Goal: Browse casually: Explore the website without a specific task or goal

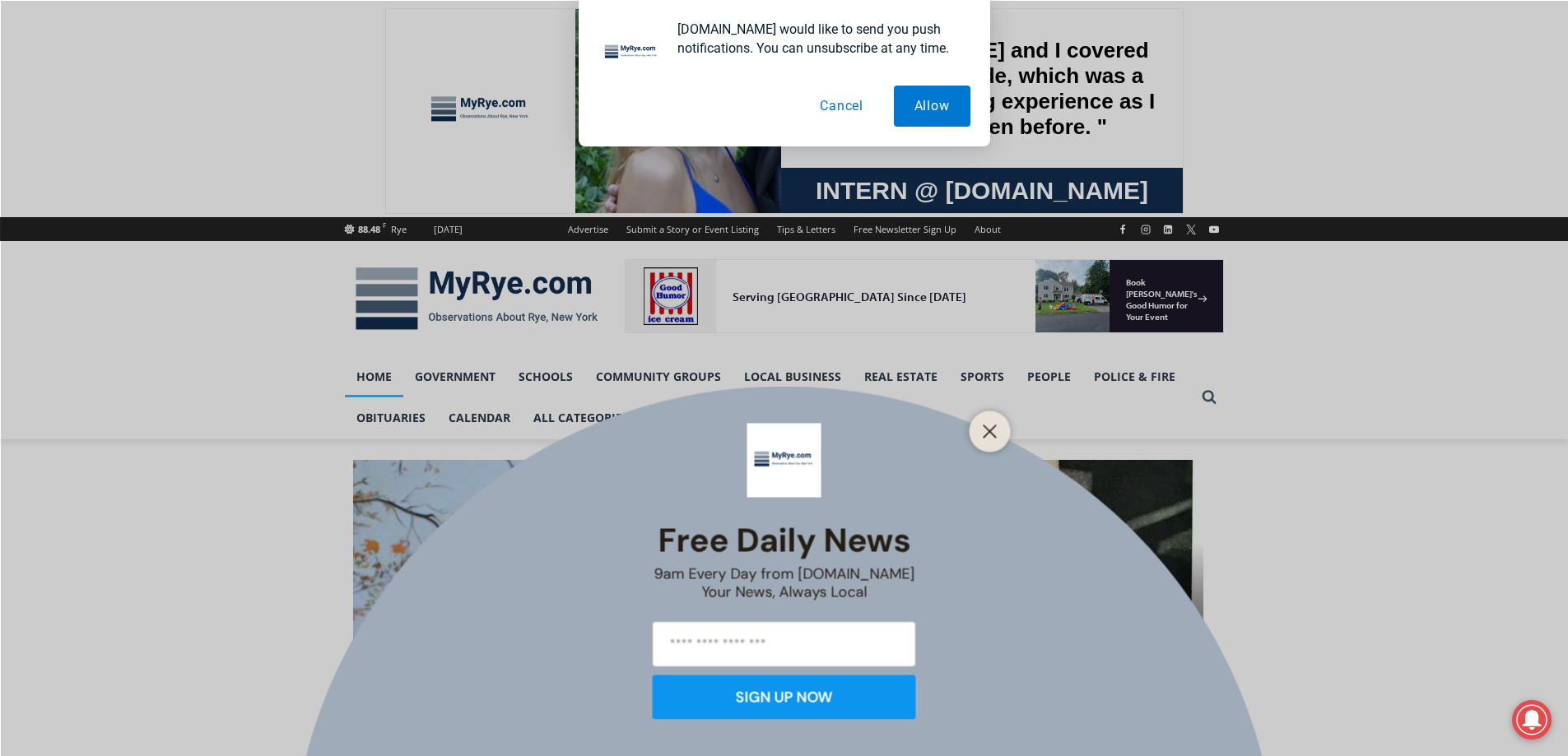
click at [843, 109] on button "Cancel" at bounding box center [842, 106] width 85 height 41
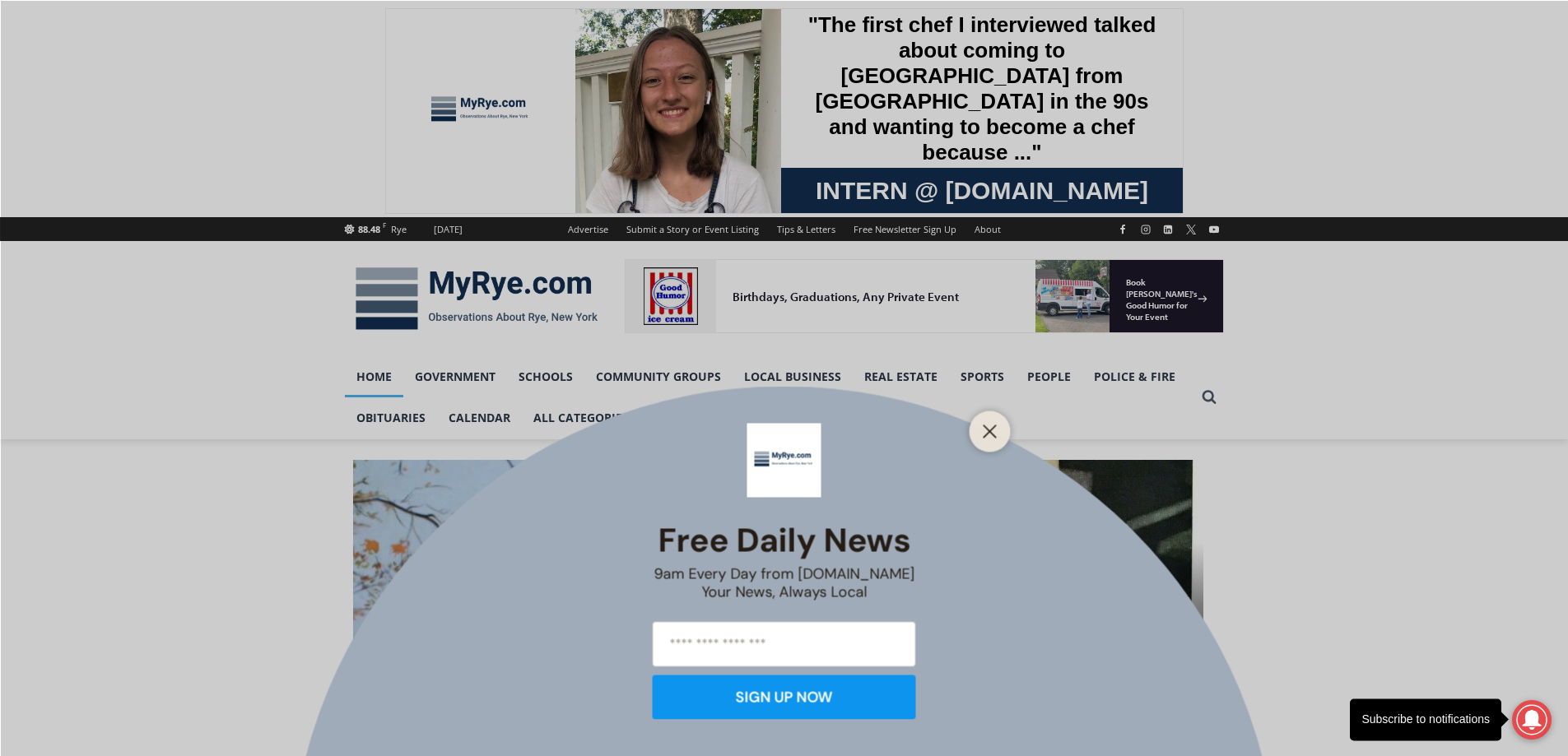
click at [992, 417] on div at bounding box center [990, 431] width 41 height 41
click at [1302, 521] on div "Free Daily News 9am Every Day from MyRye.com Your News, Always Local SIGN UP NOW" at bounding box center [784, 378] width 1568 height 756
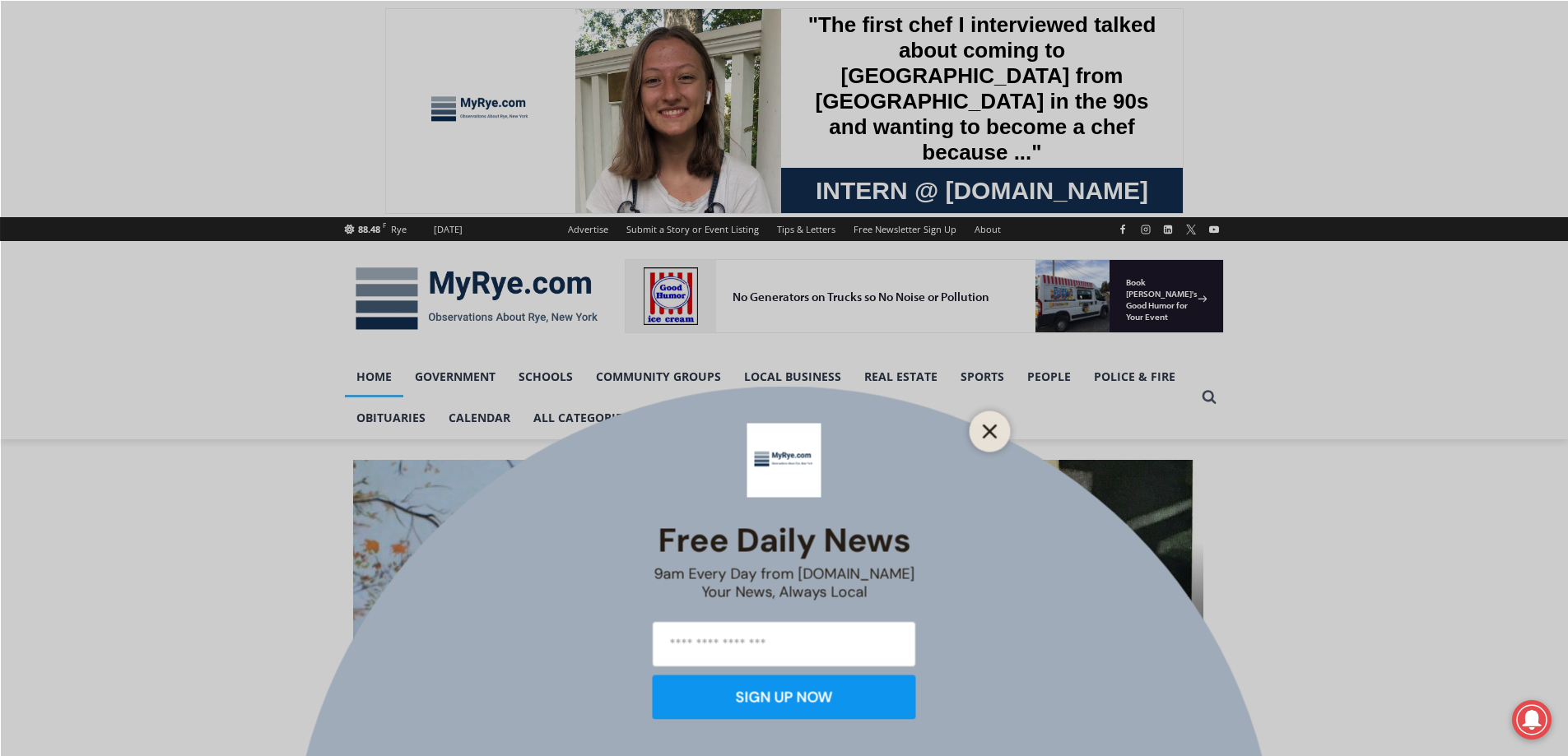
click at [994, 431] on icon "Close" at bounding box center [991, 432] width 15 height 15
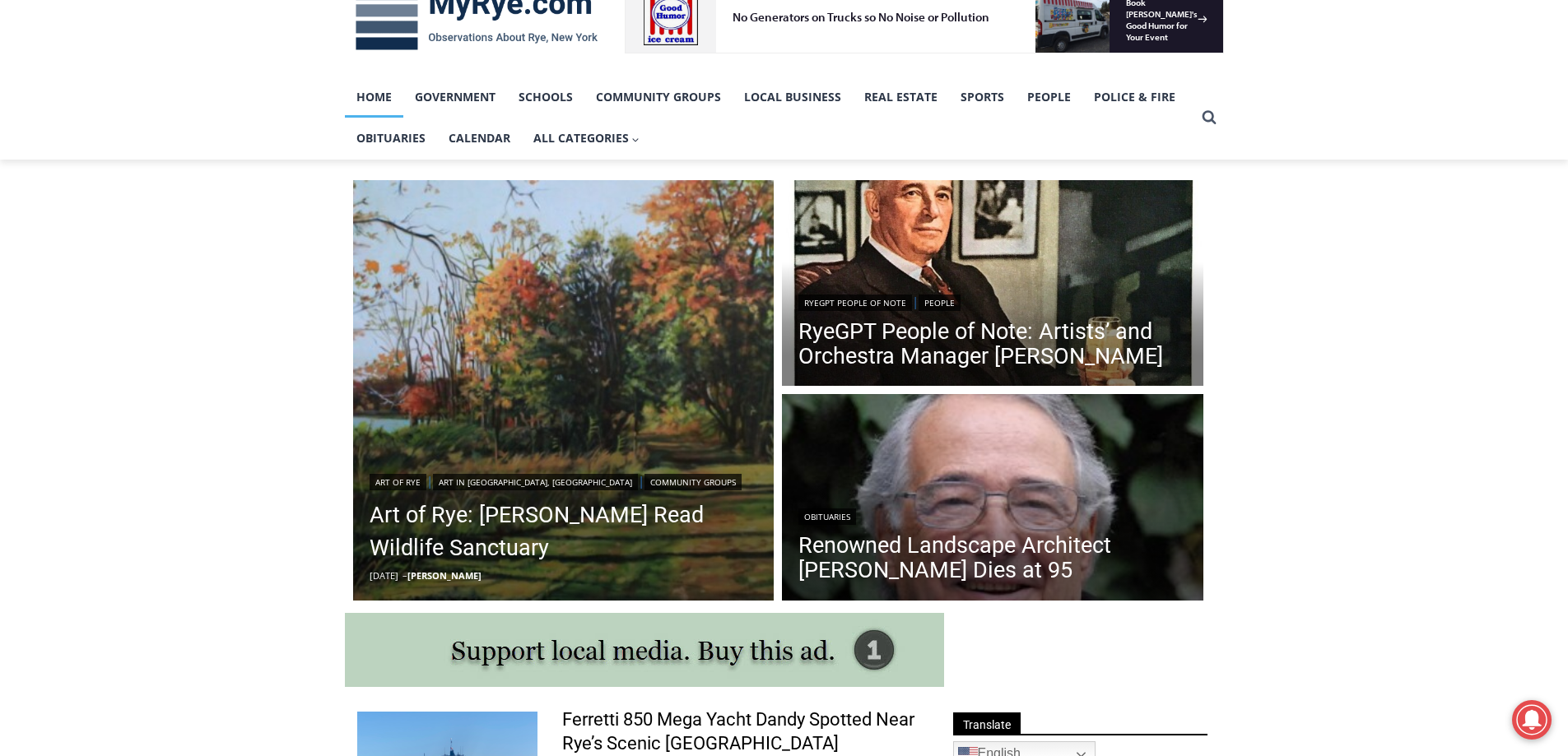
scroll to position [329, 0]
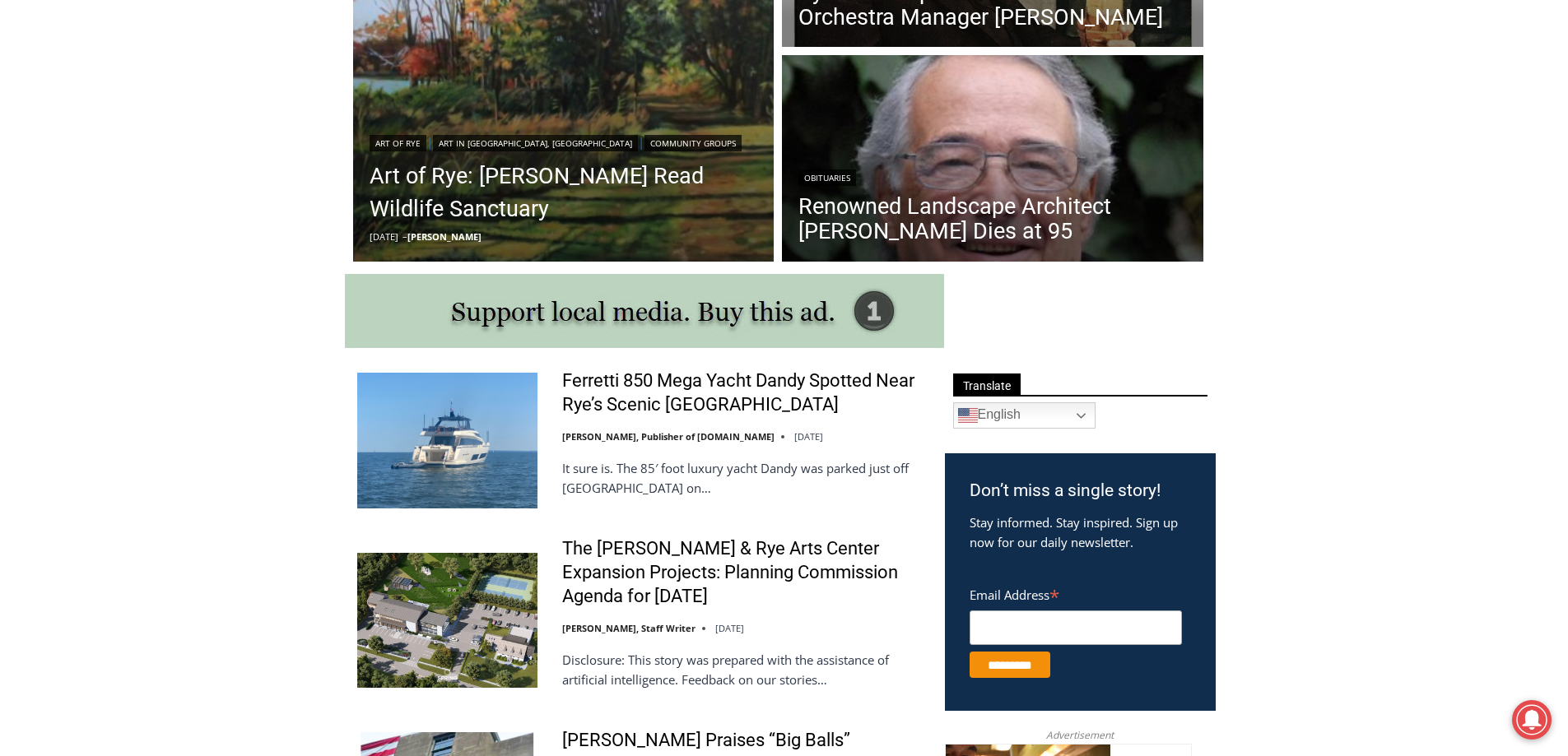
scroll to position [659, 0]
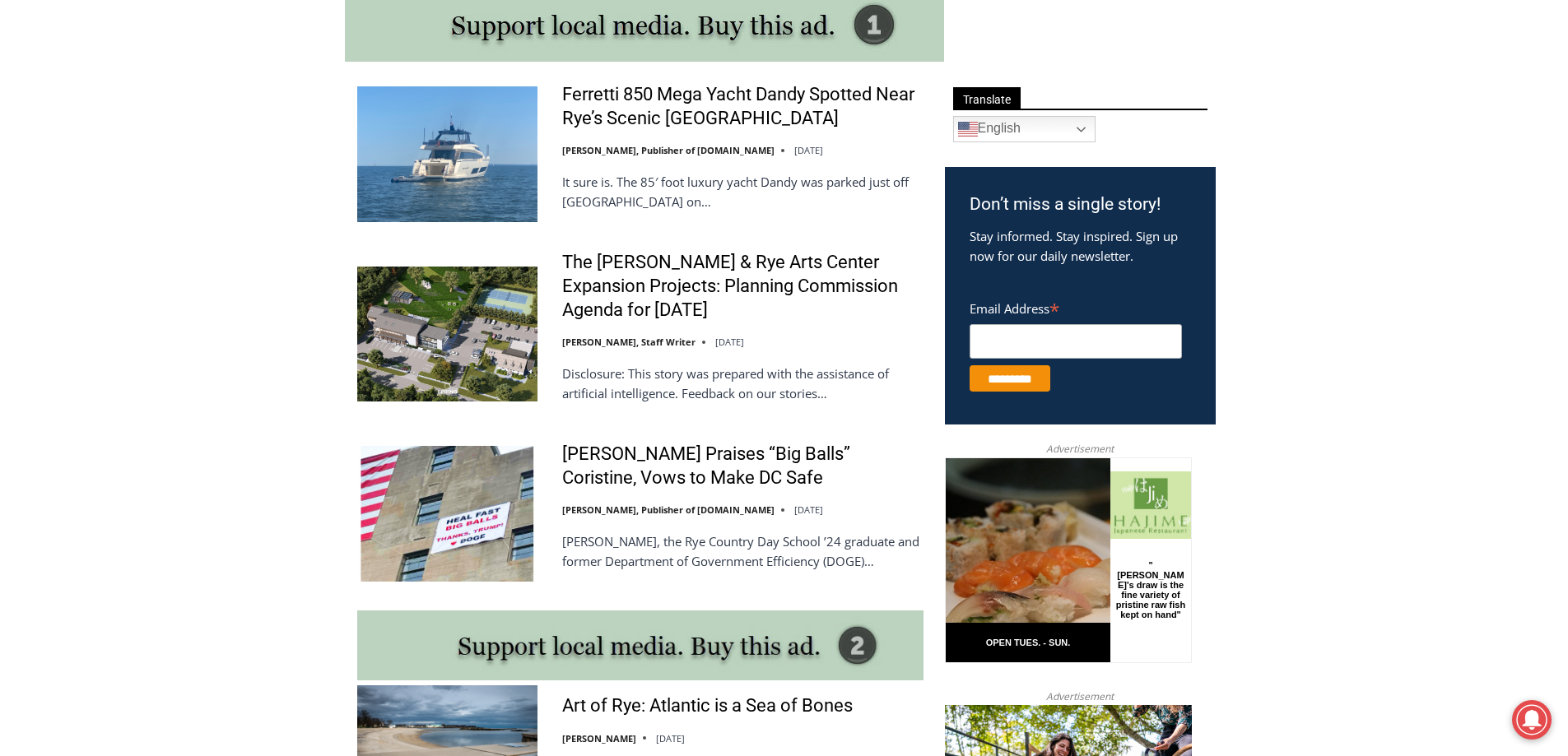
scroll to position [988, 0]
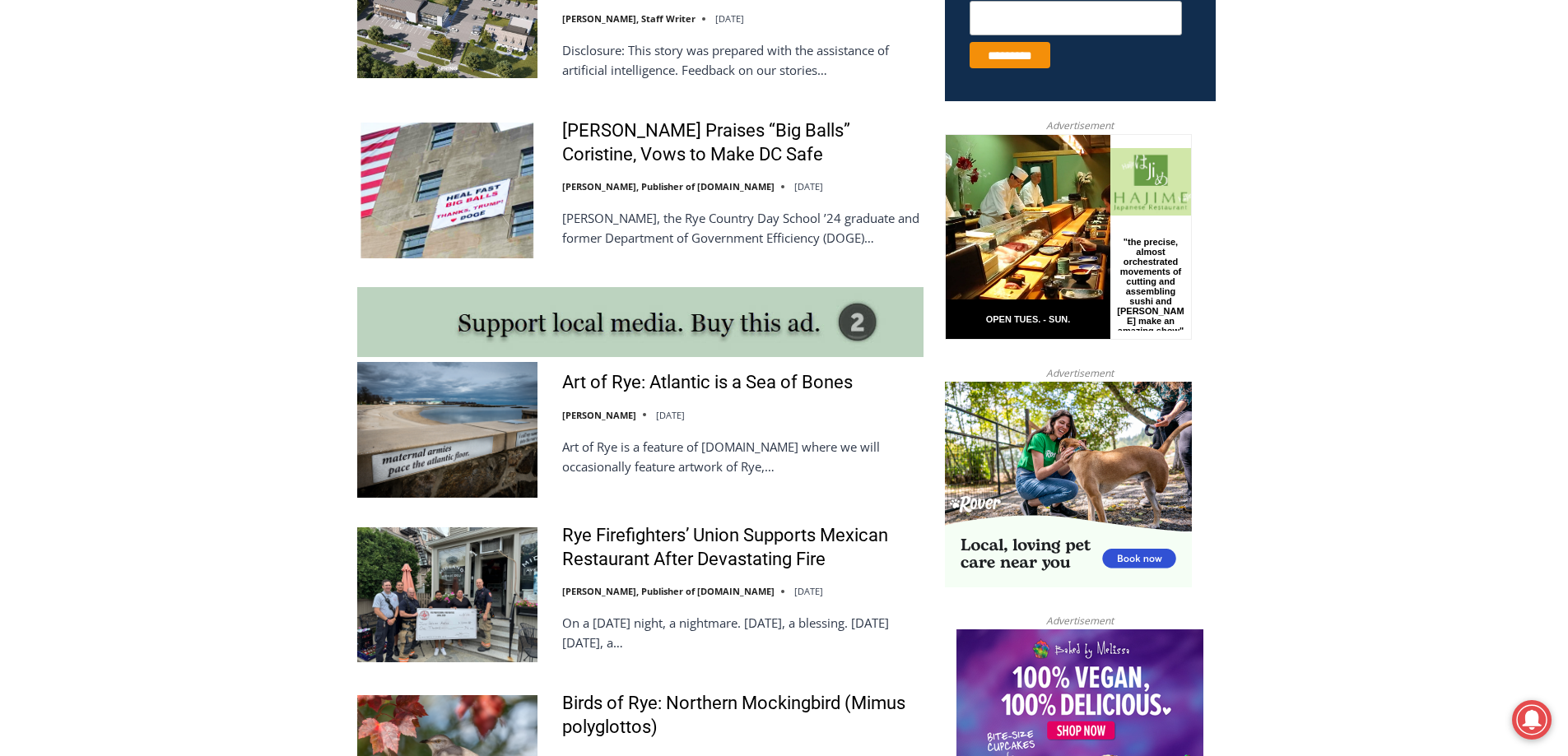
scroll to position [1234, 0]
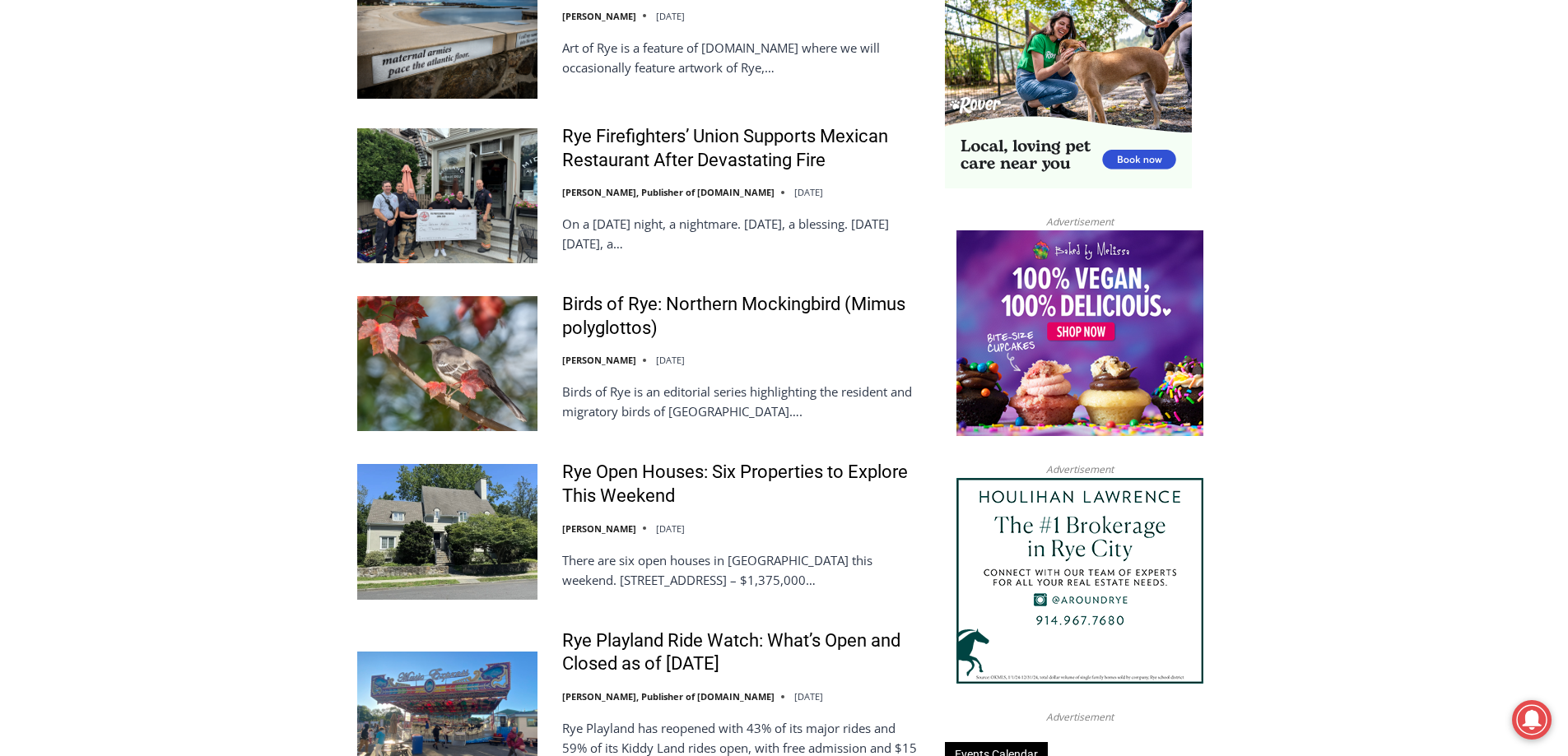
scroll to position [1646, 0]
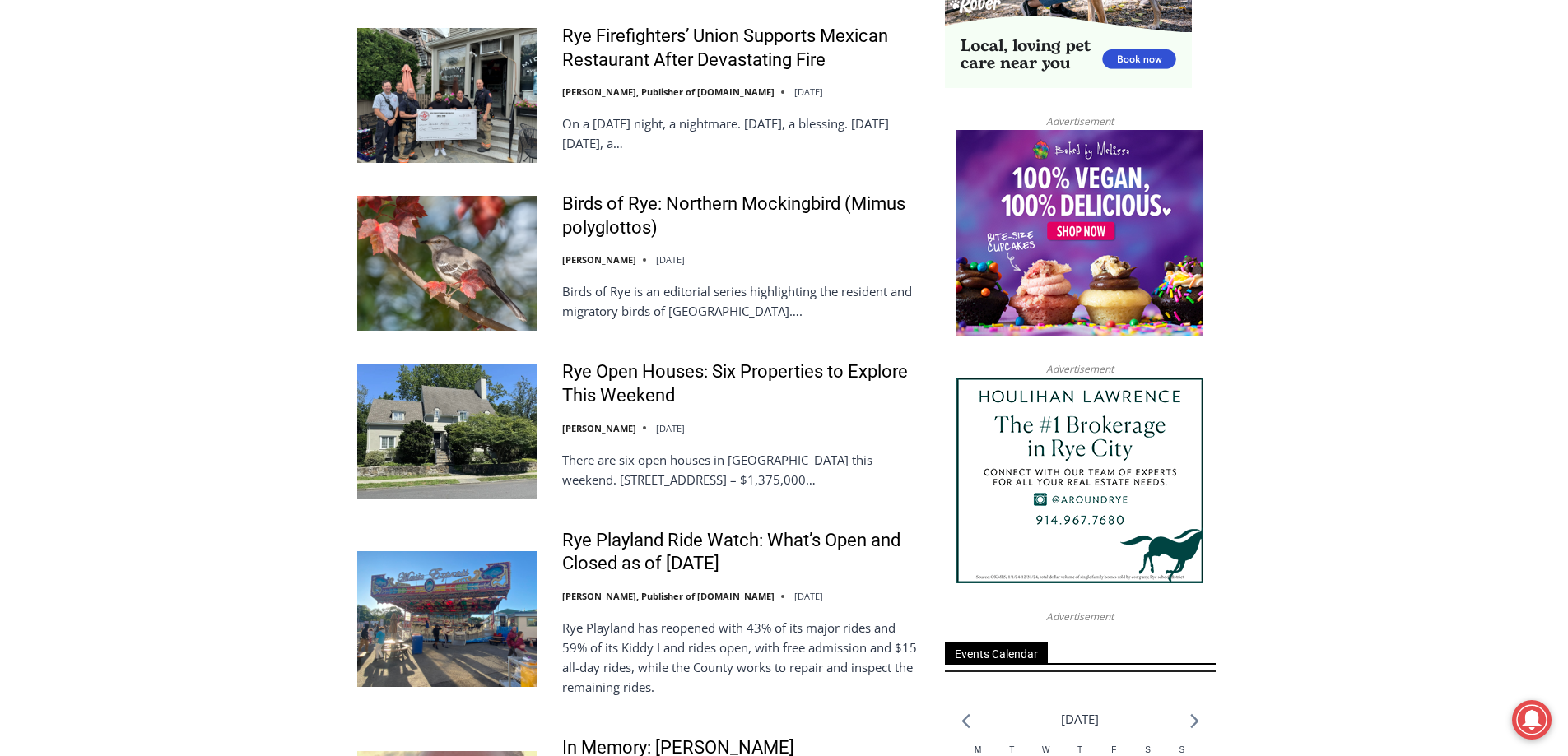
scroll to position [1811, 0]
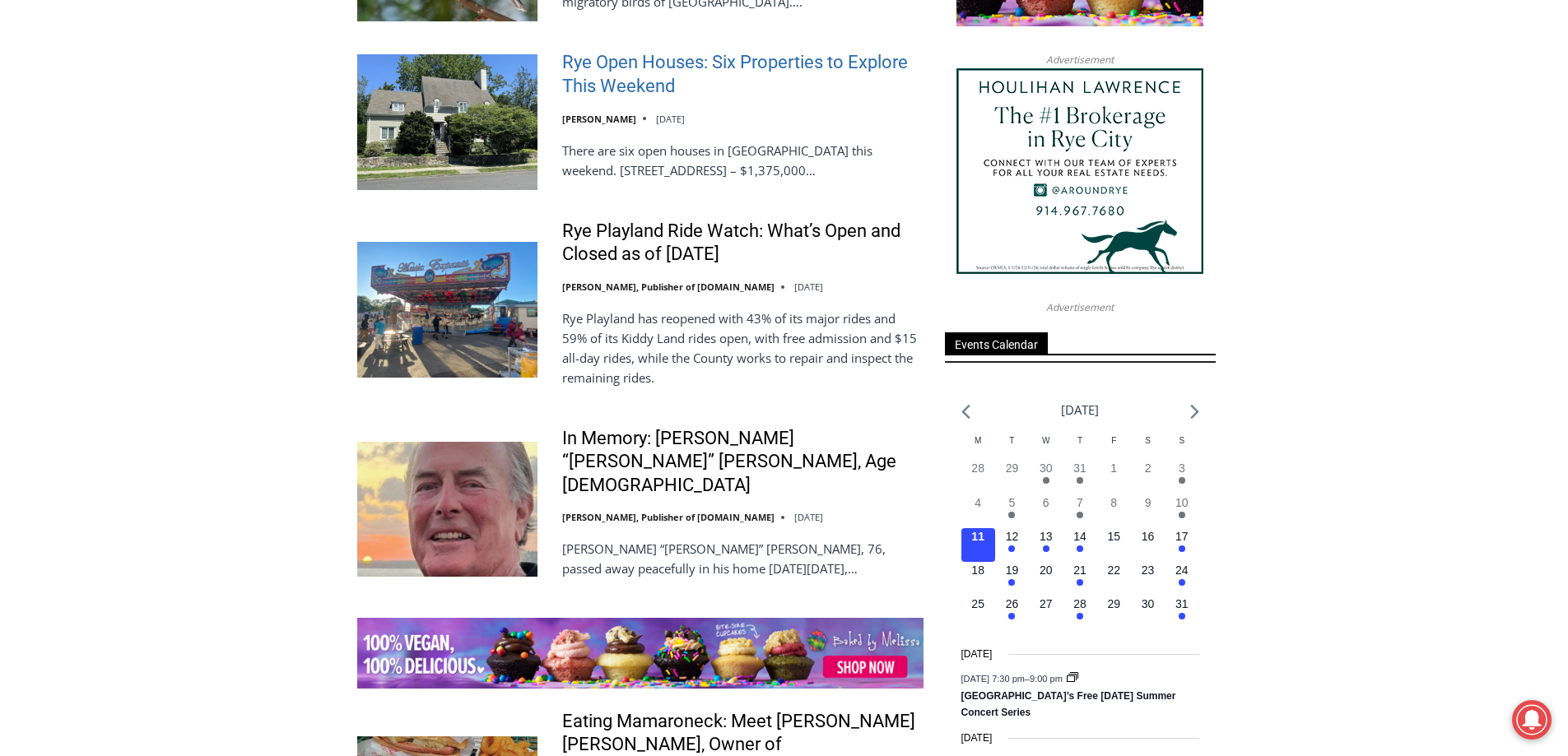
scroll to position [2058, 0]
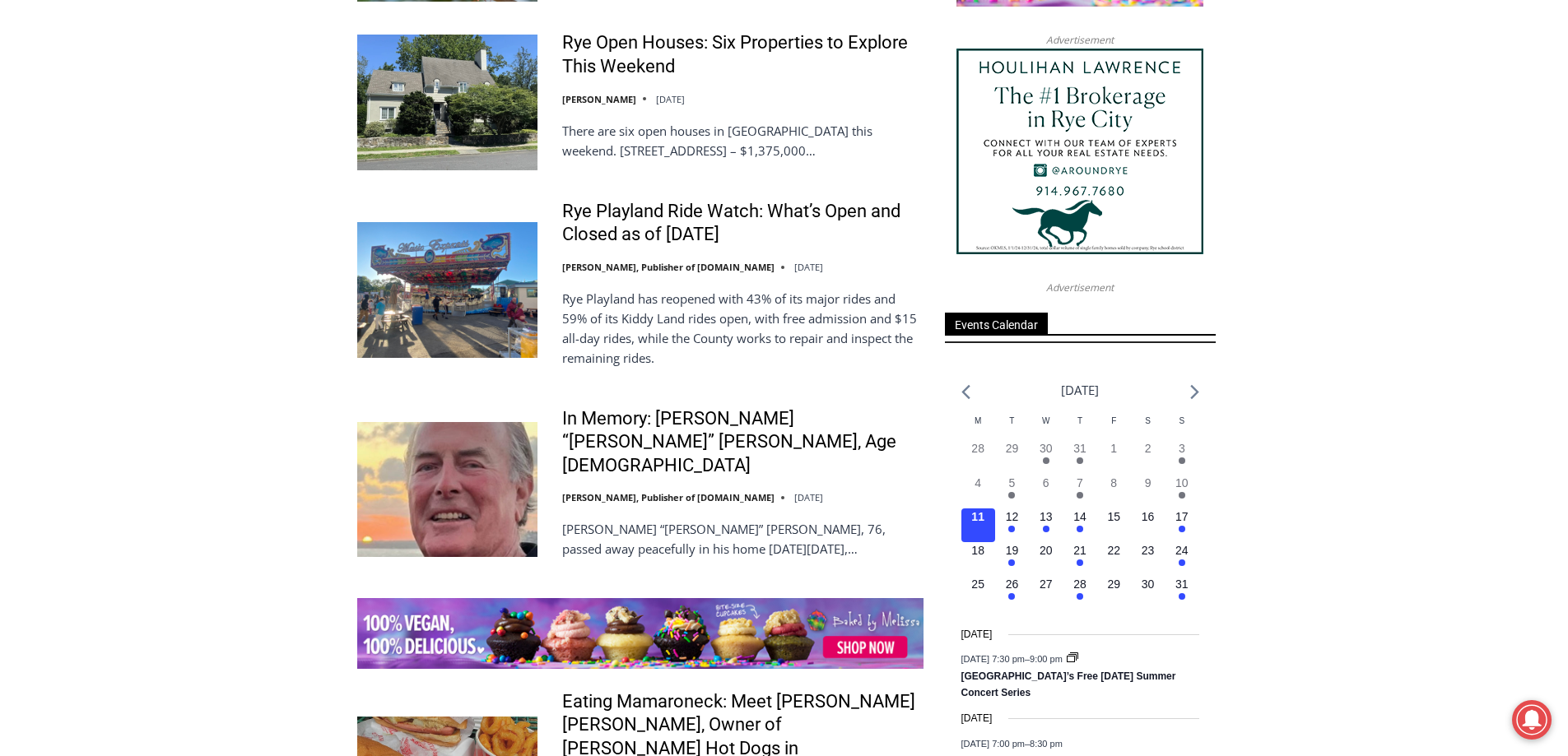
click at [1336, 428] on div "Art of Rye | Art in Rye, NY | Community Groups Art of Rye: Edith G. Read Wildli…" at bounding box center [784, 541] width 1568 height 4319
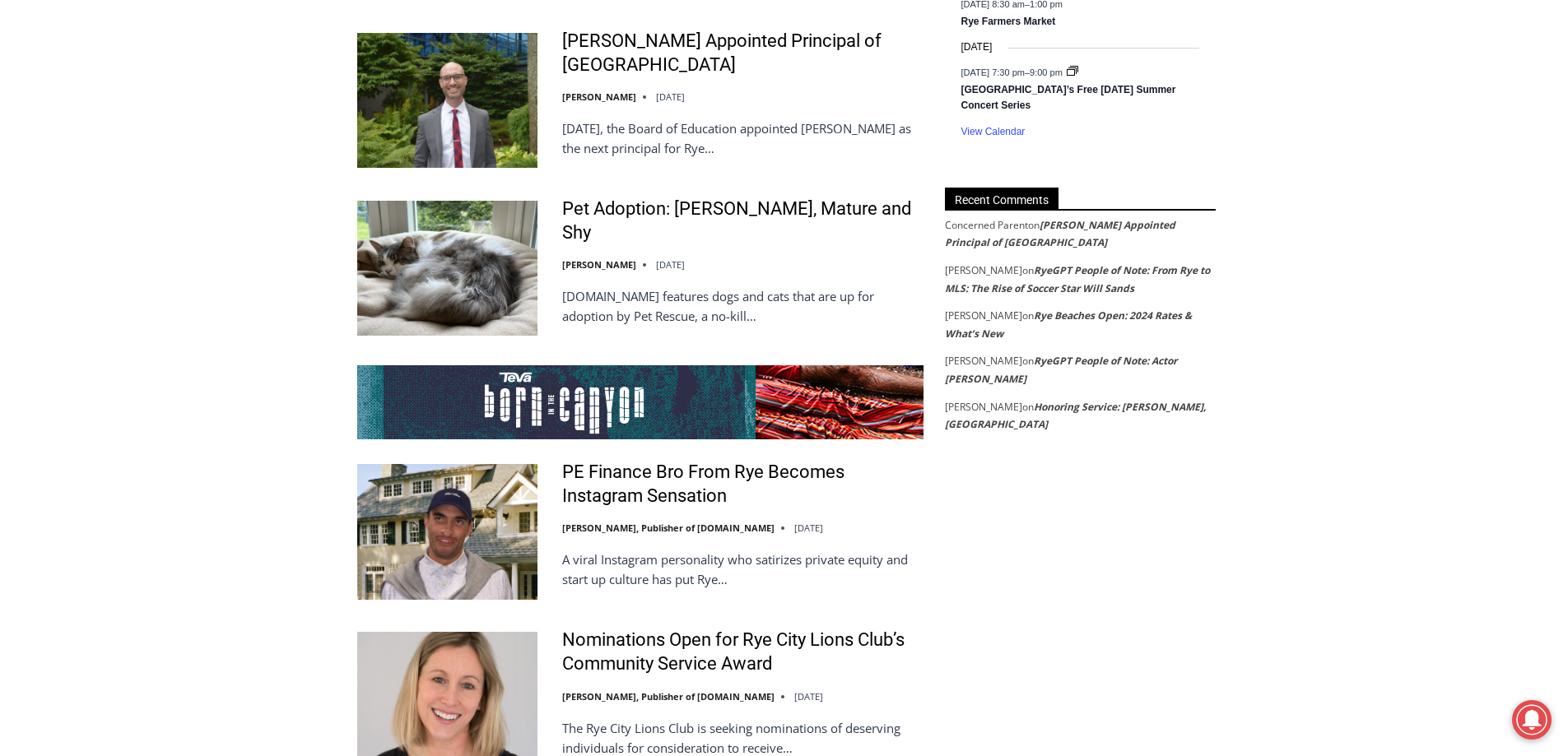
scroll to position [2963, 0]
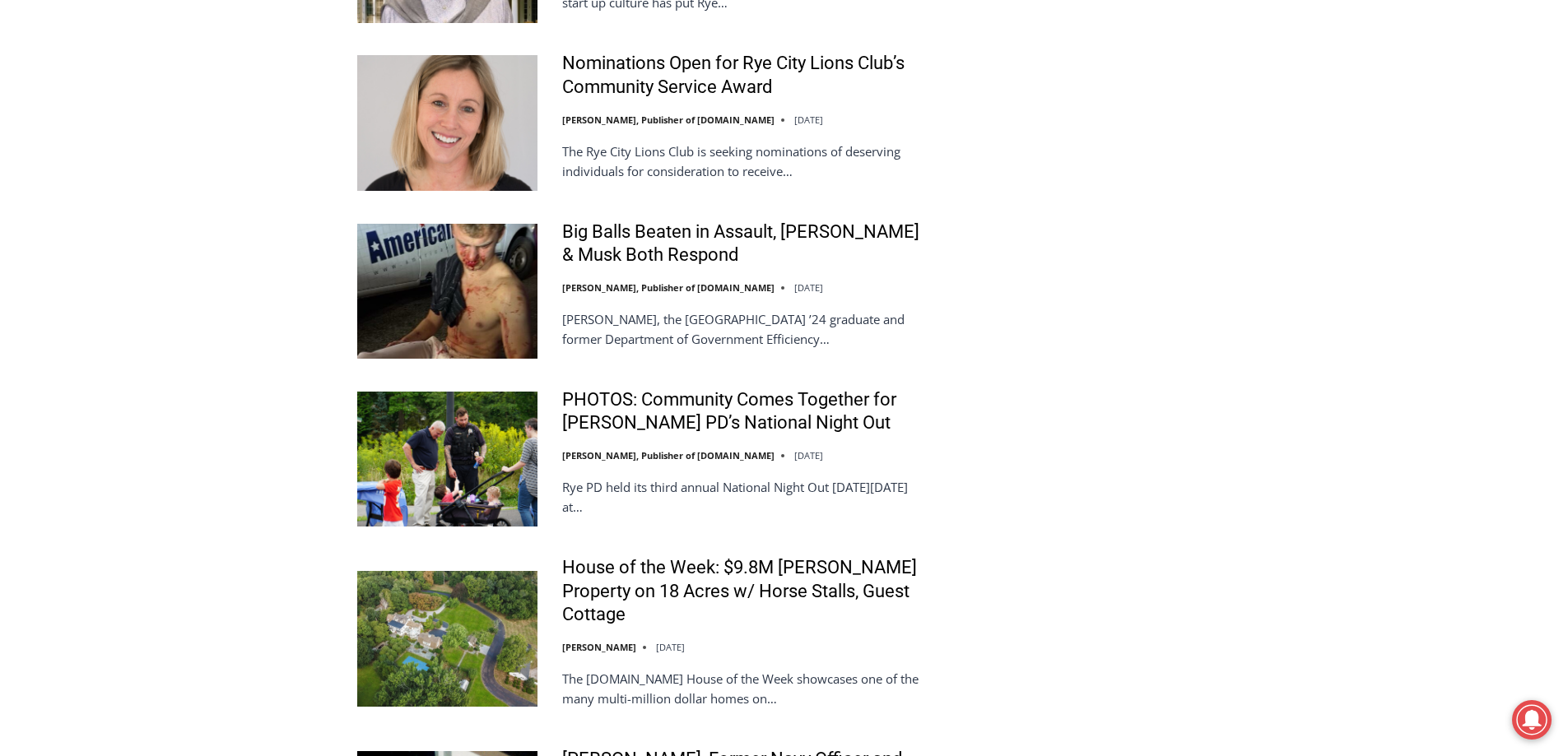
scroll to position [3539, 0]
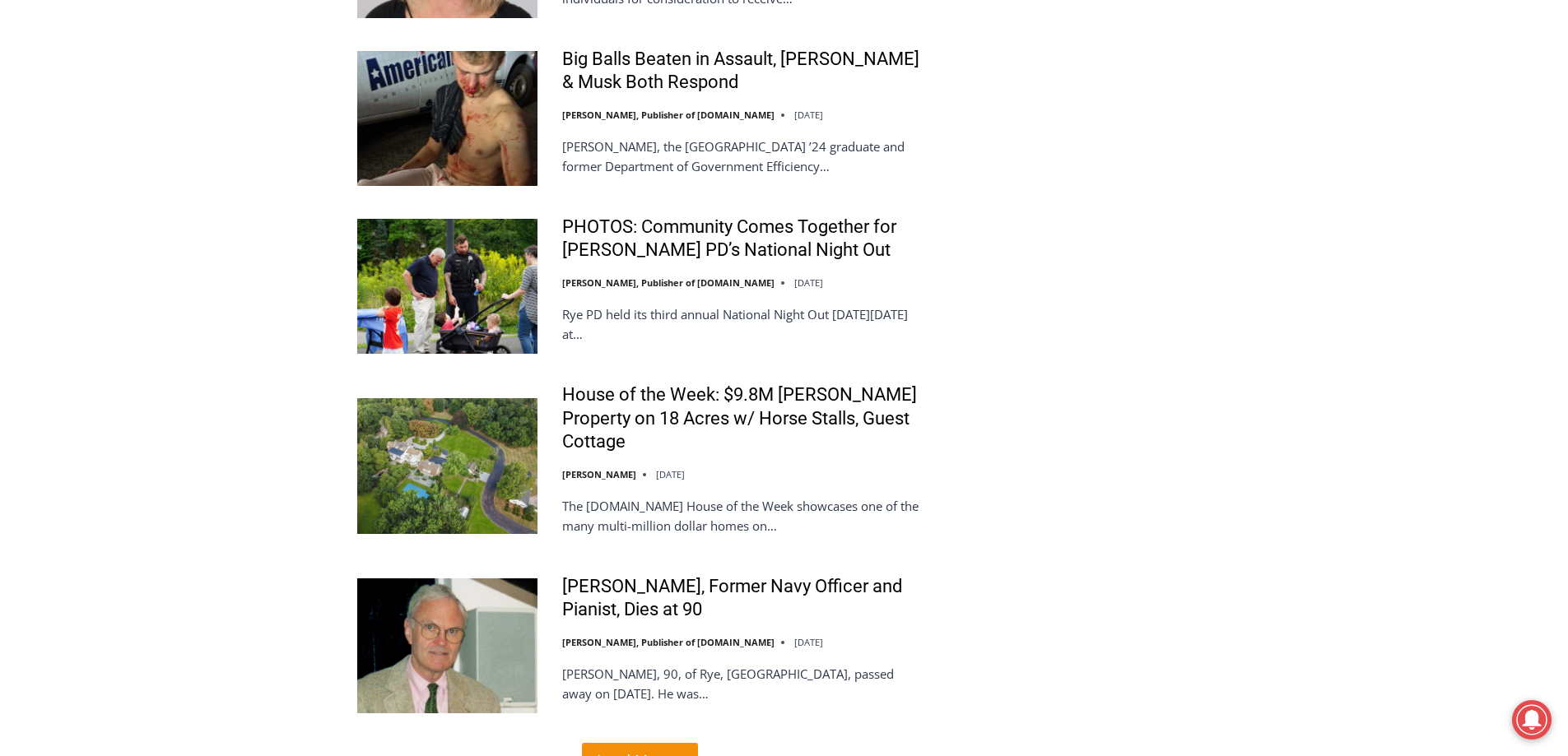
scroll to position [3703, 0]
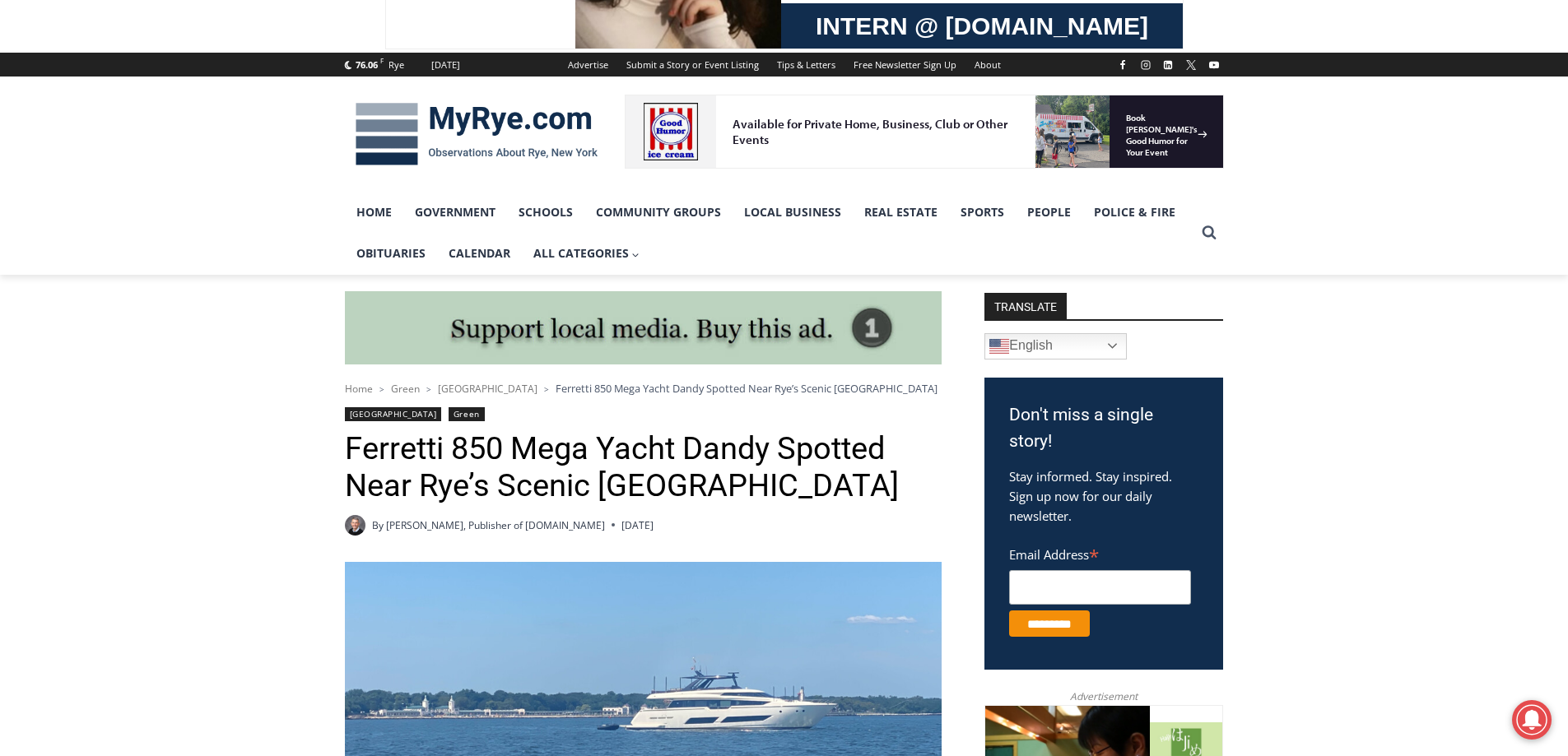
scroll to position [247, 0]
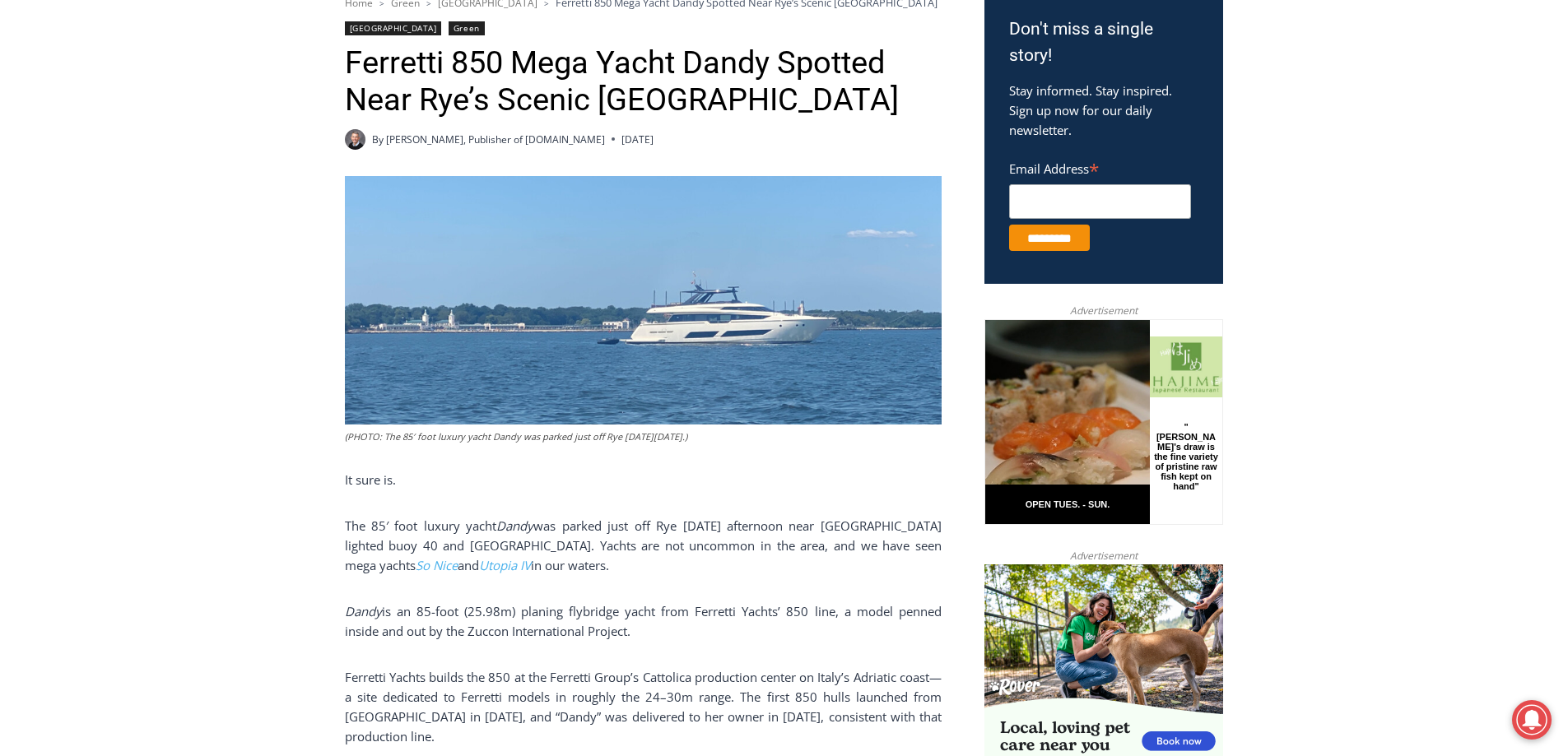
scroll to position [576, 0]
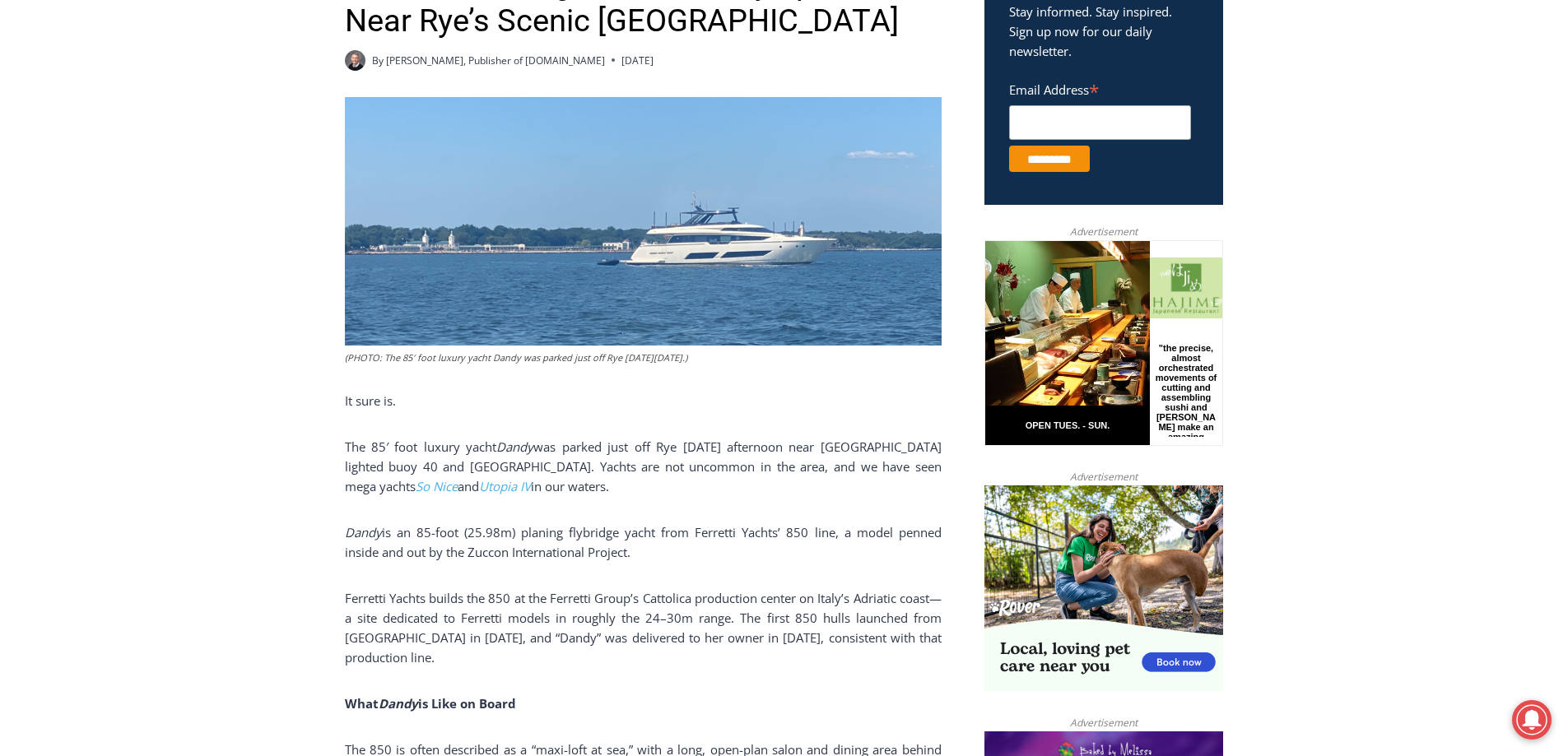
scroll to position [659, 0]
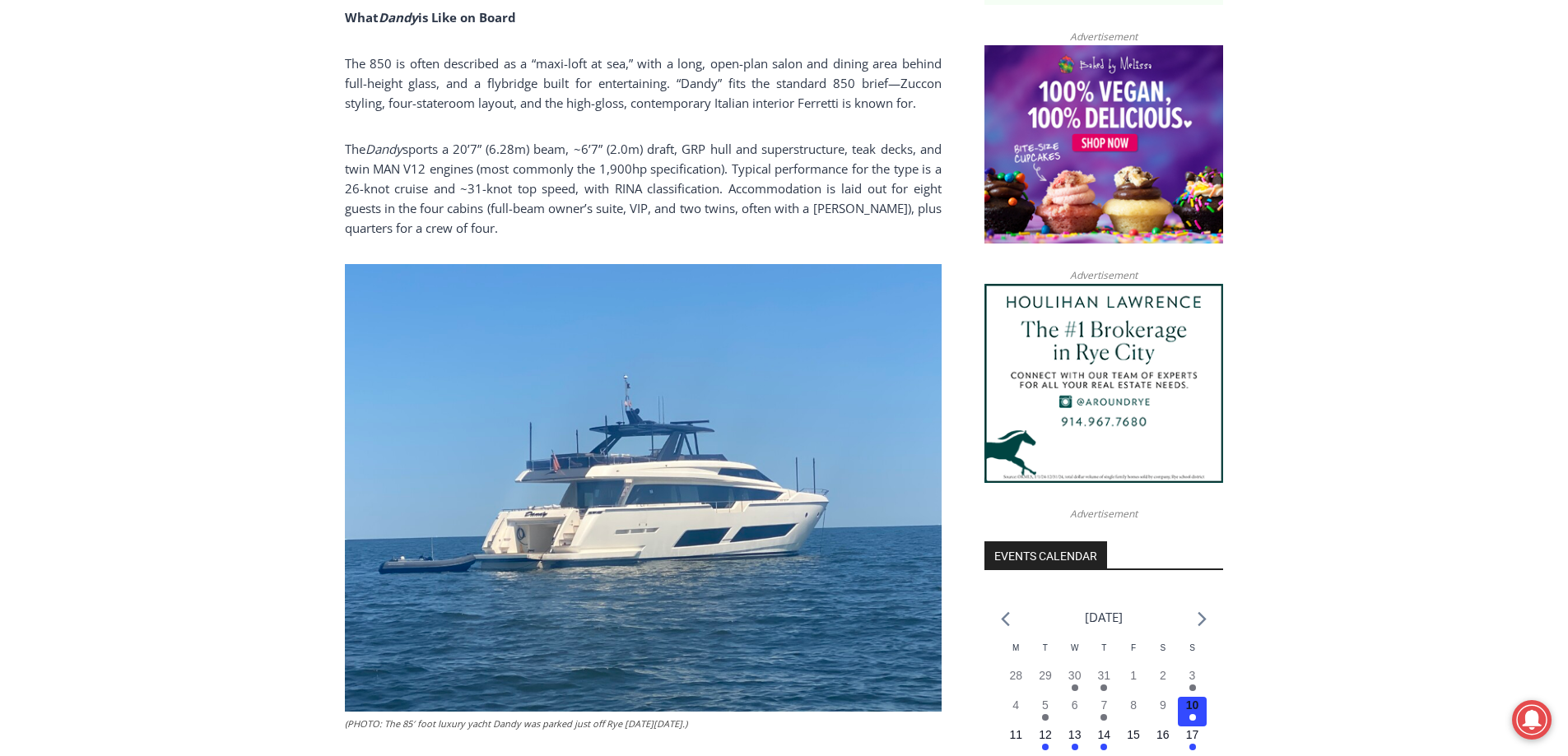
scroll to position [1317, 0]
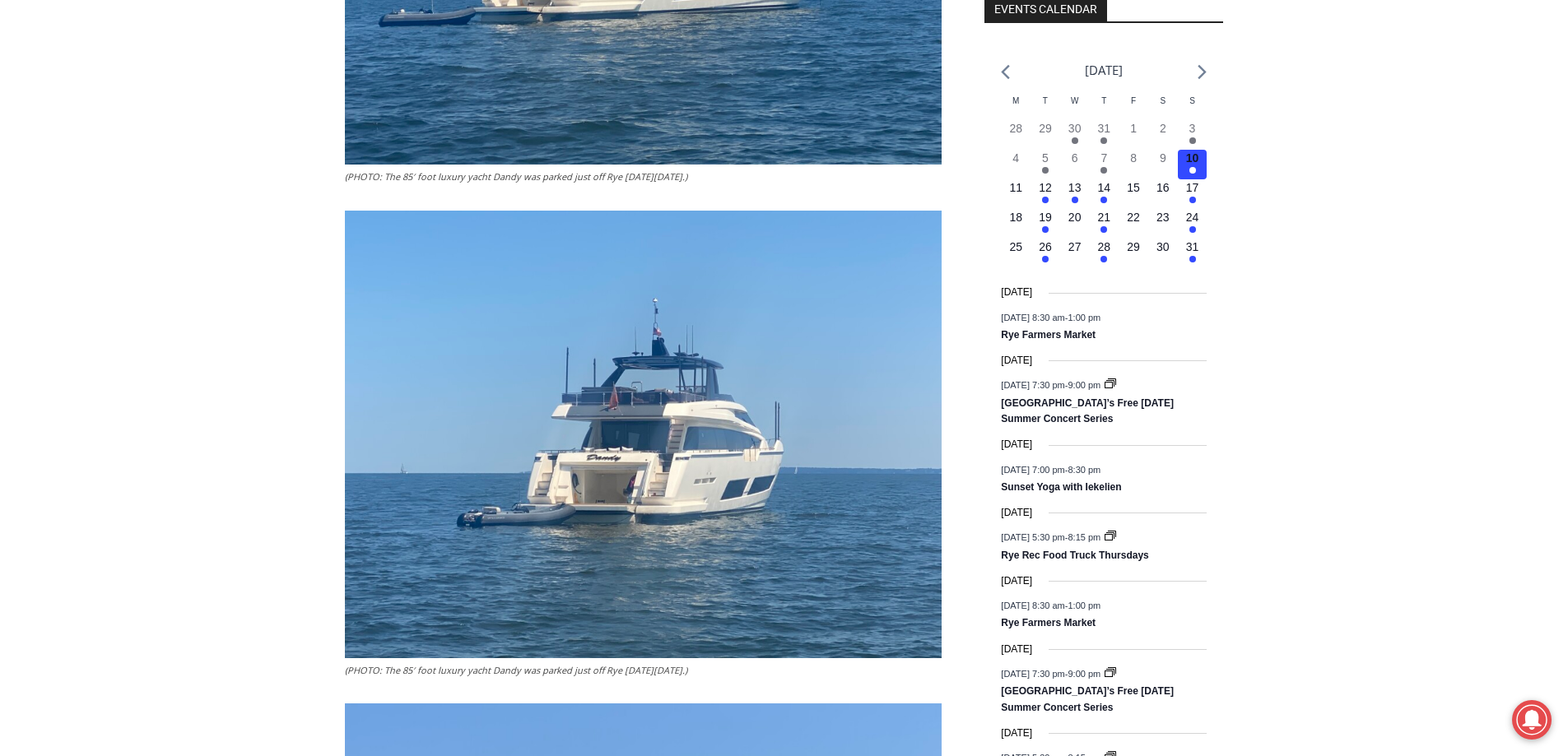
scroll to position [1893, 0]
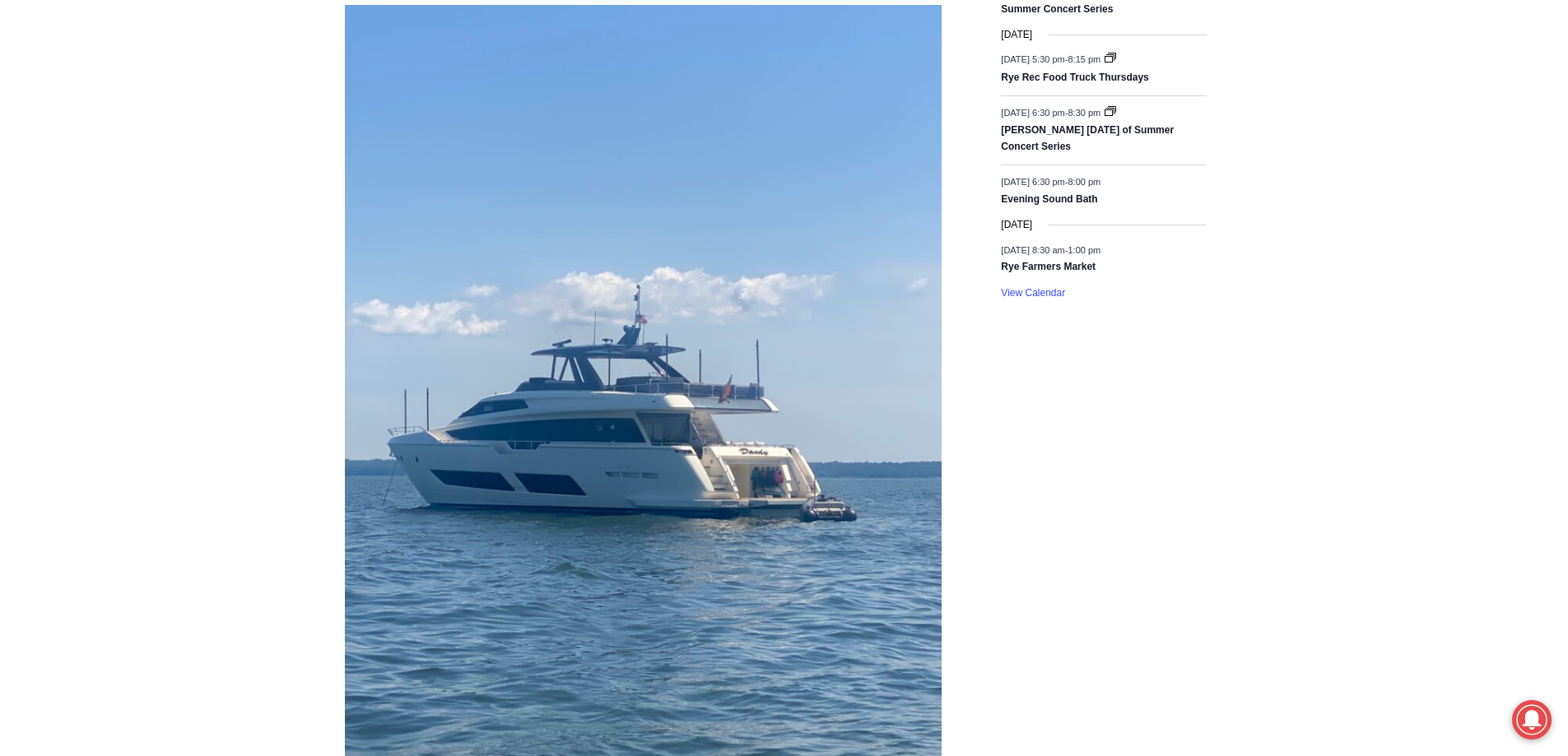
scroll to position [2552, 0]
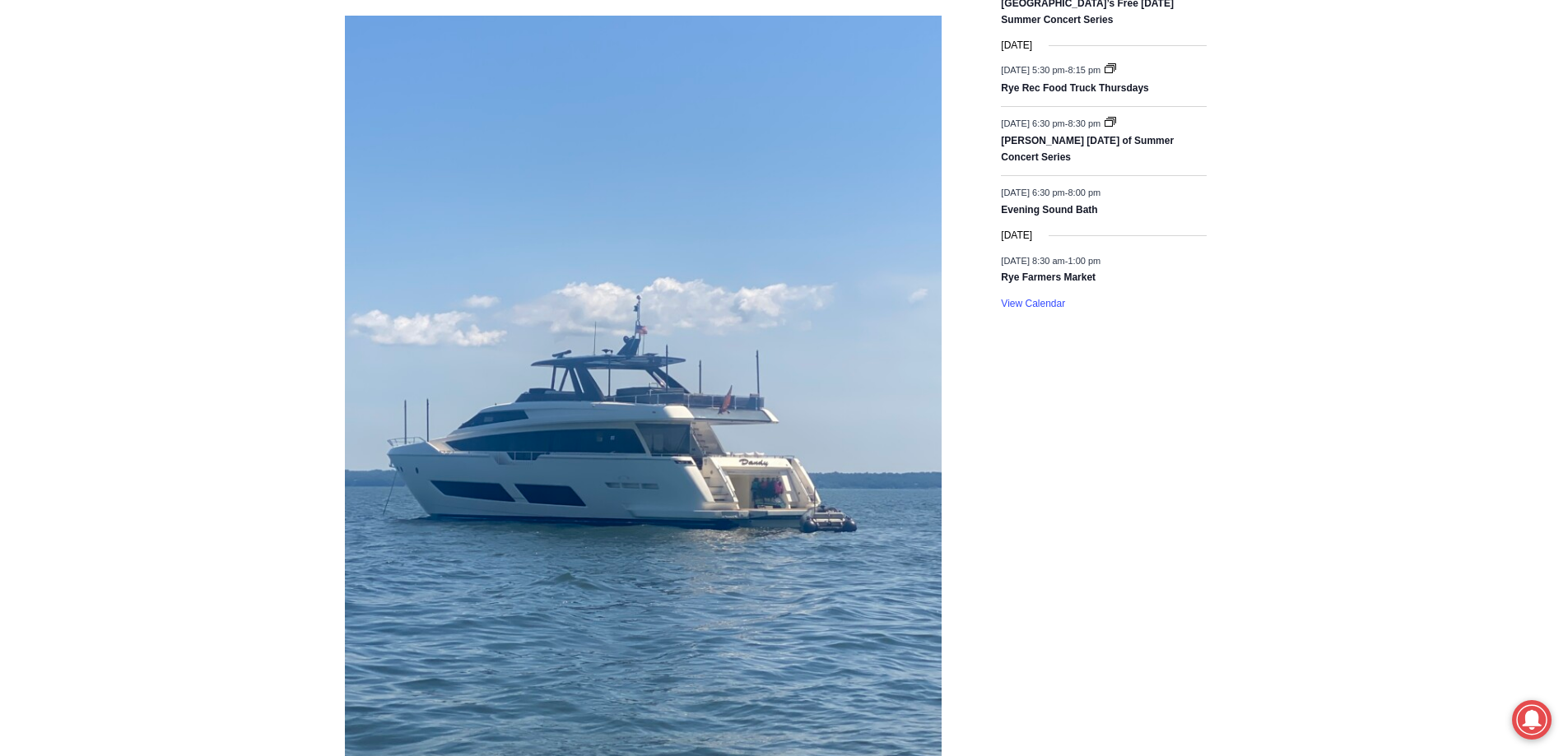
click at [1392, 506] on div "Home > Green > Long Island Sound > Ferretti 850 Mega Yacht Dandy Spotted Near R…" at bounding box center [784, 699] width 1568 height 5623
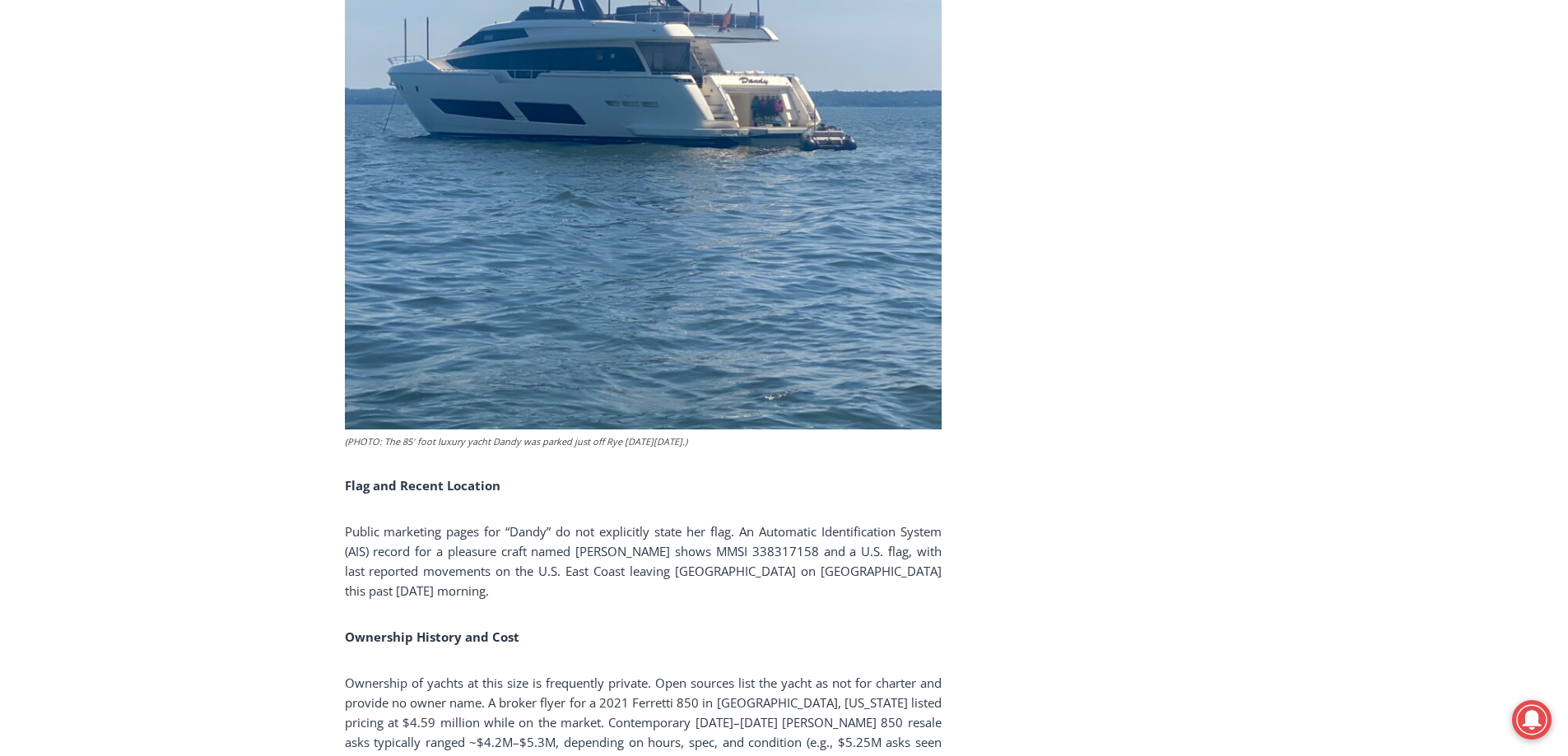
scroll to position [2963, 0]
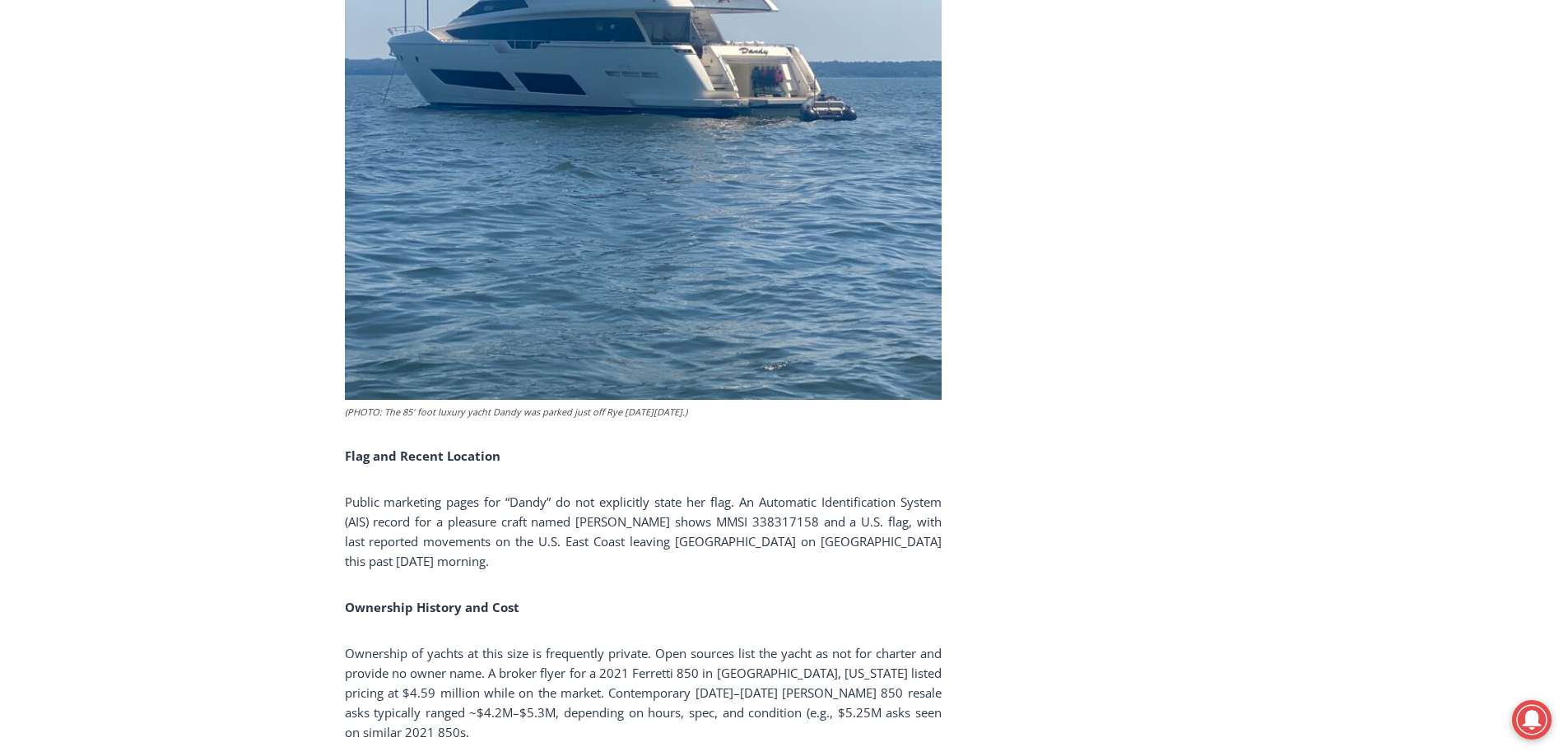
click at [1390, 507] on div "Home > Green > Long Island Sound > Ferretti 850 Mega Yacht Dandy Spotted Near R…" at bounding box center [784, 288] width 1568 height 5623
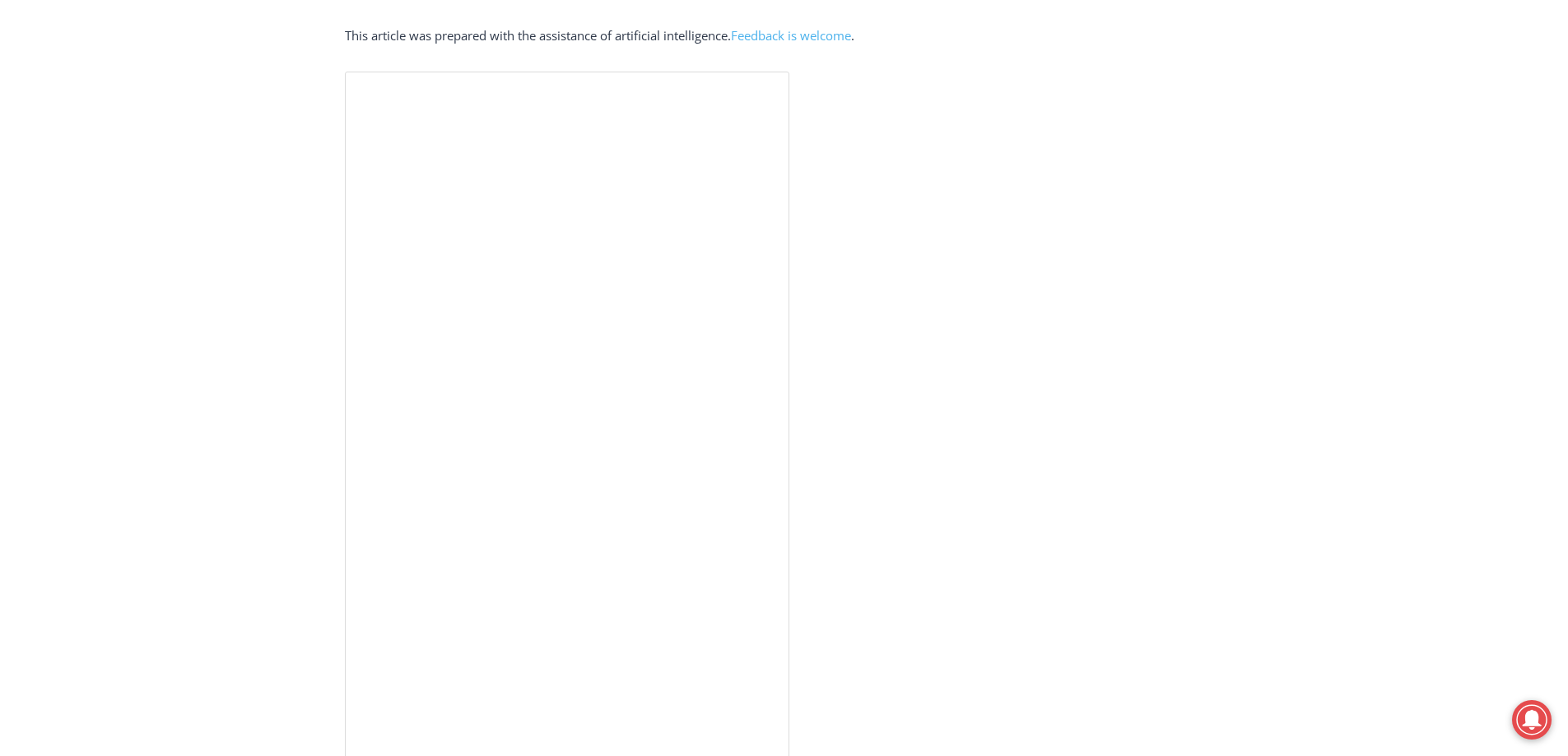
scroll to position [3703, 0]
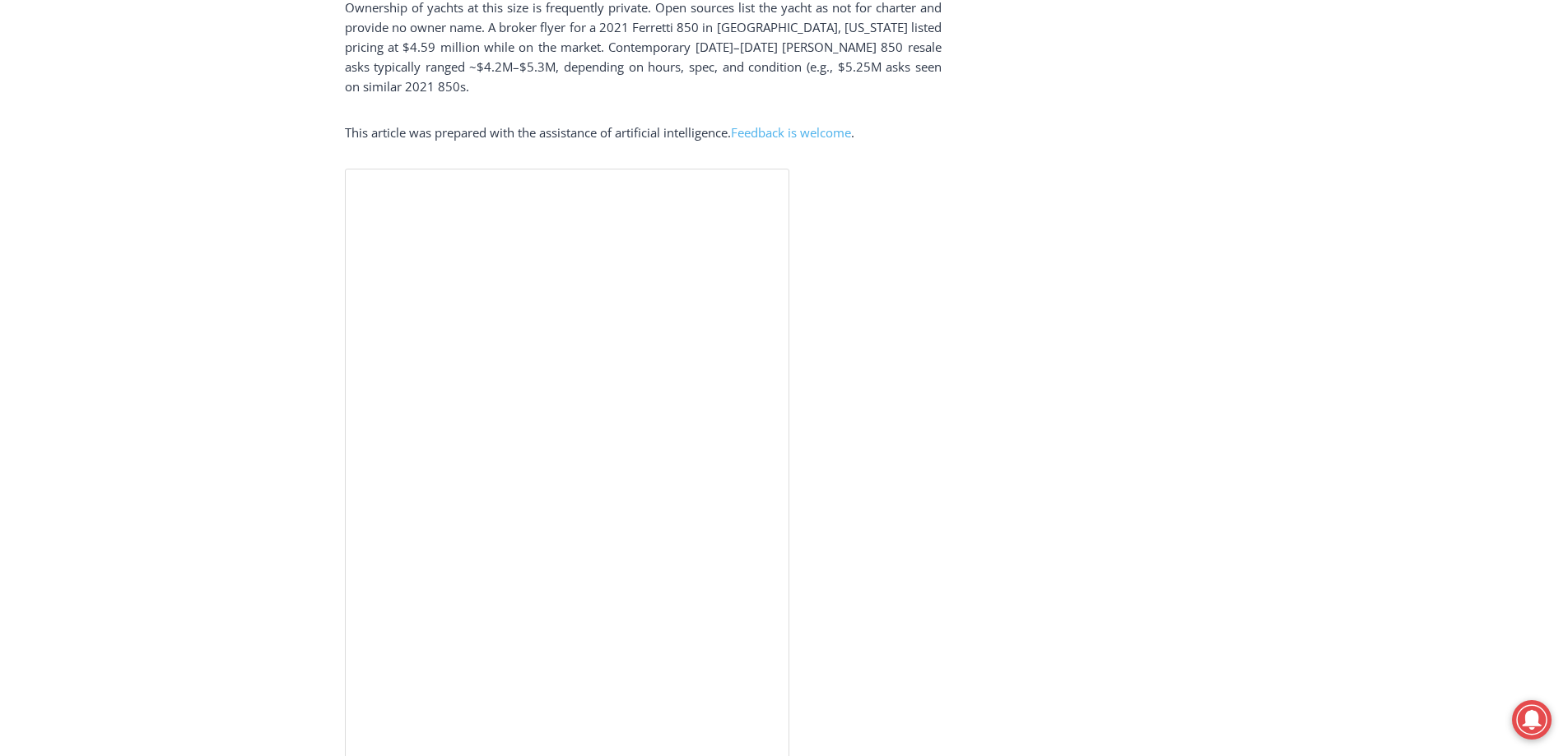
scroll to position [3539, 0]
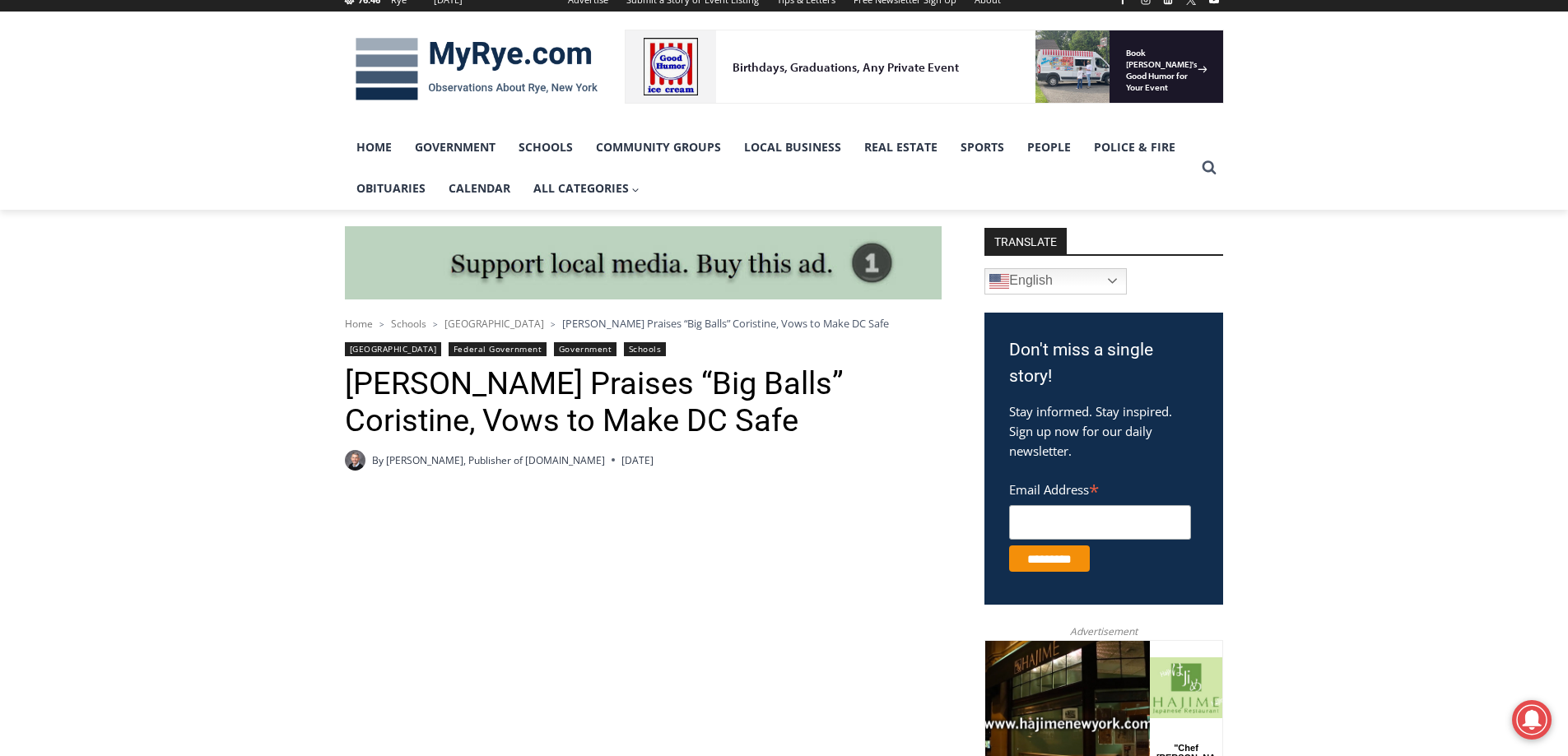
scroll to position [247, 0]
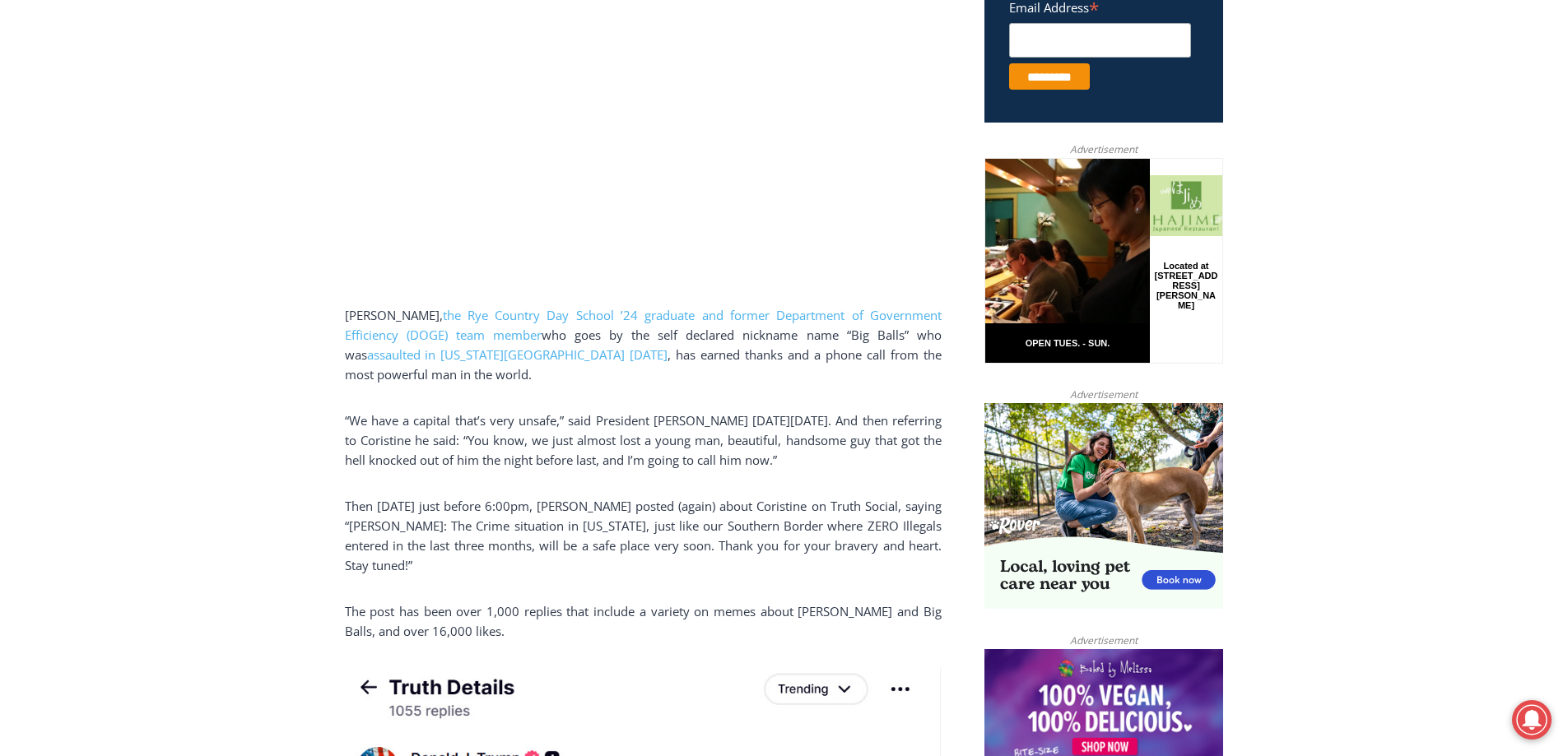
scroll to position [741, 0]
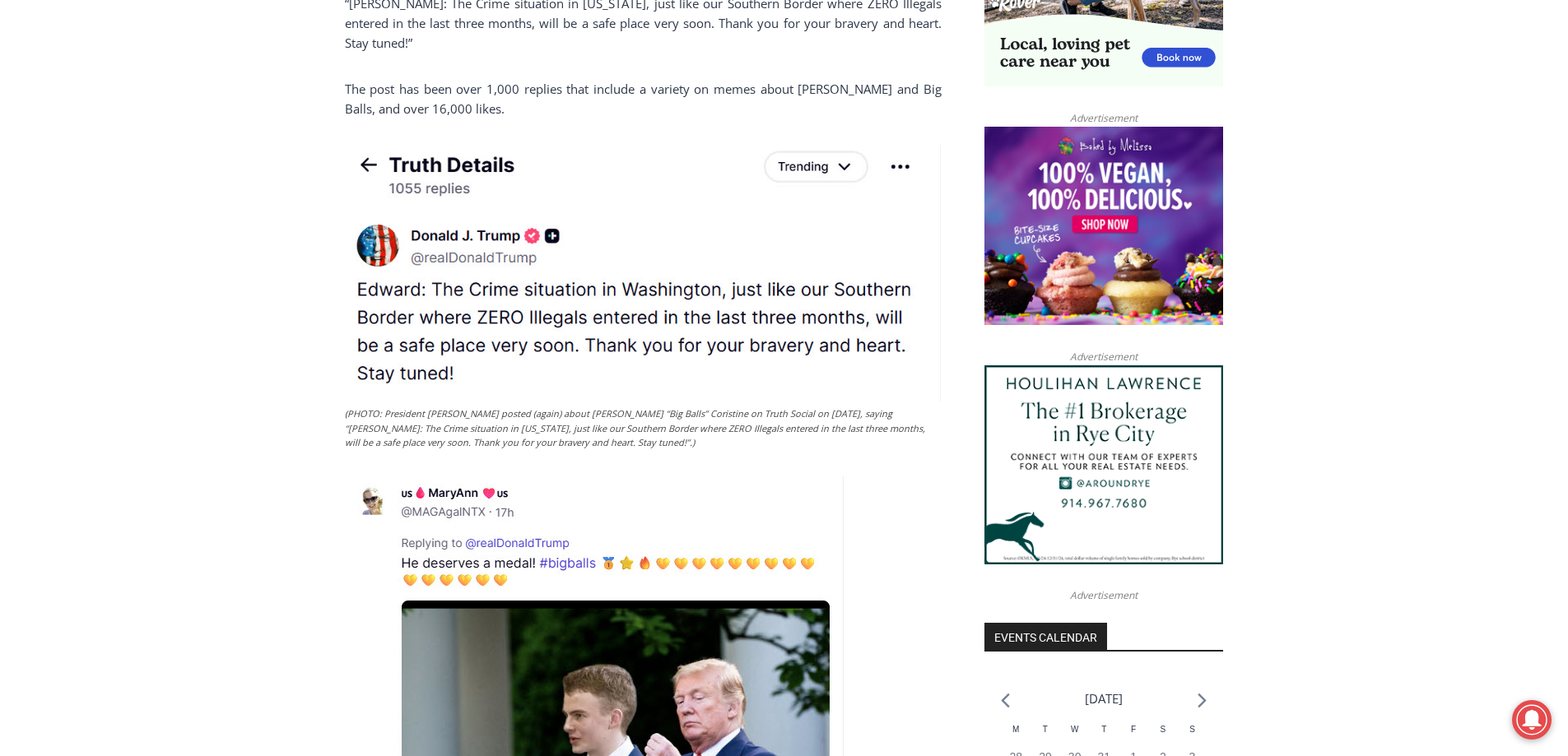
scroll to position [1481, 0]
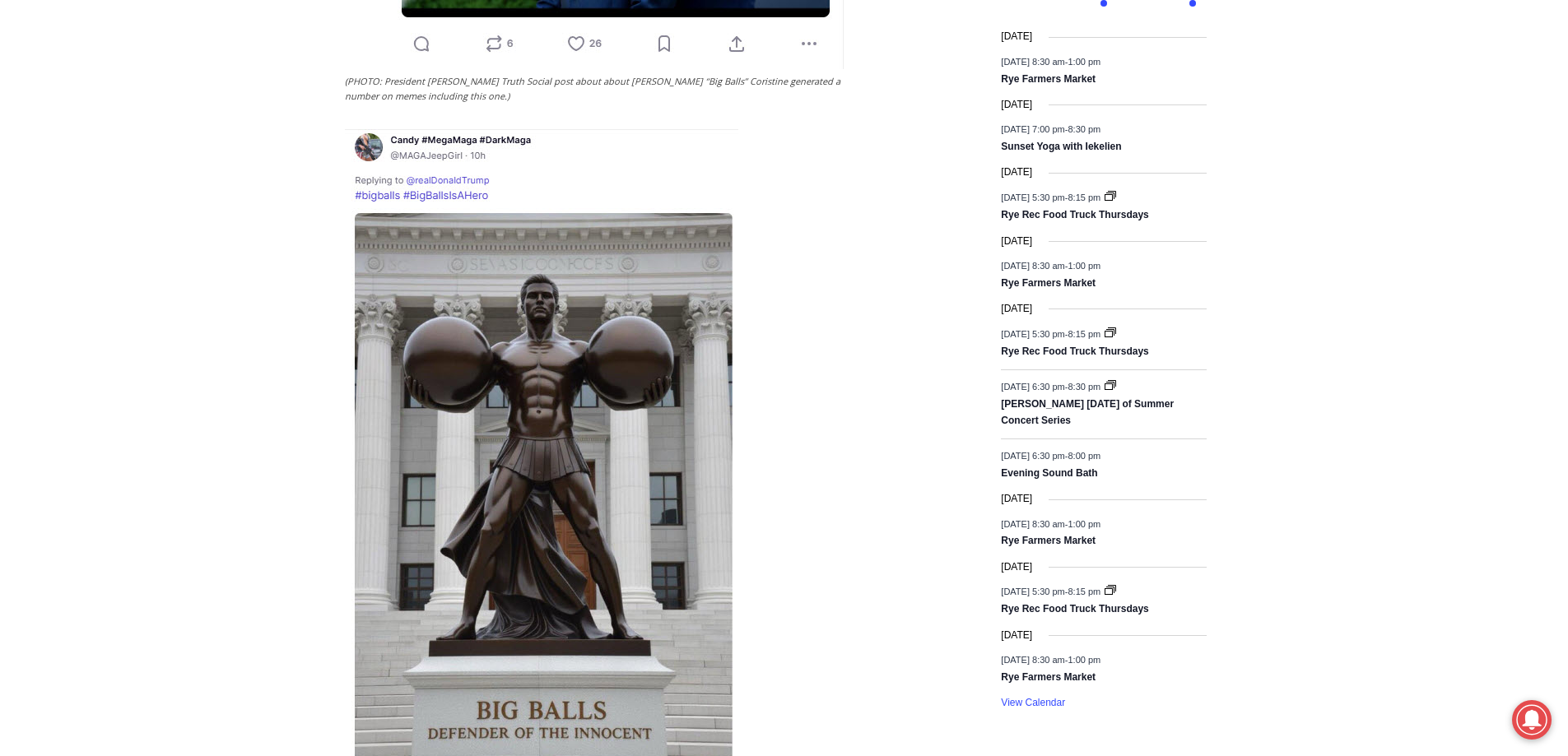
scroll to position [2140, 0]
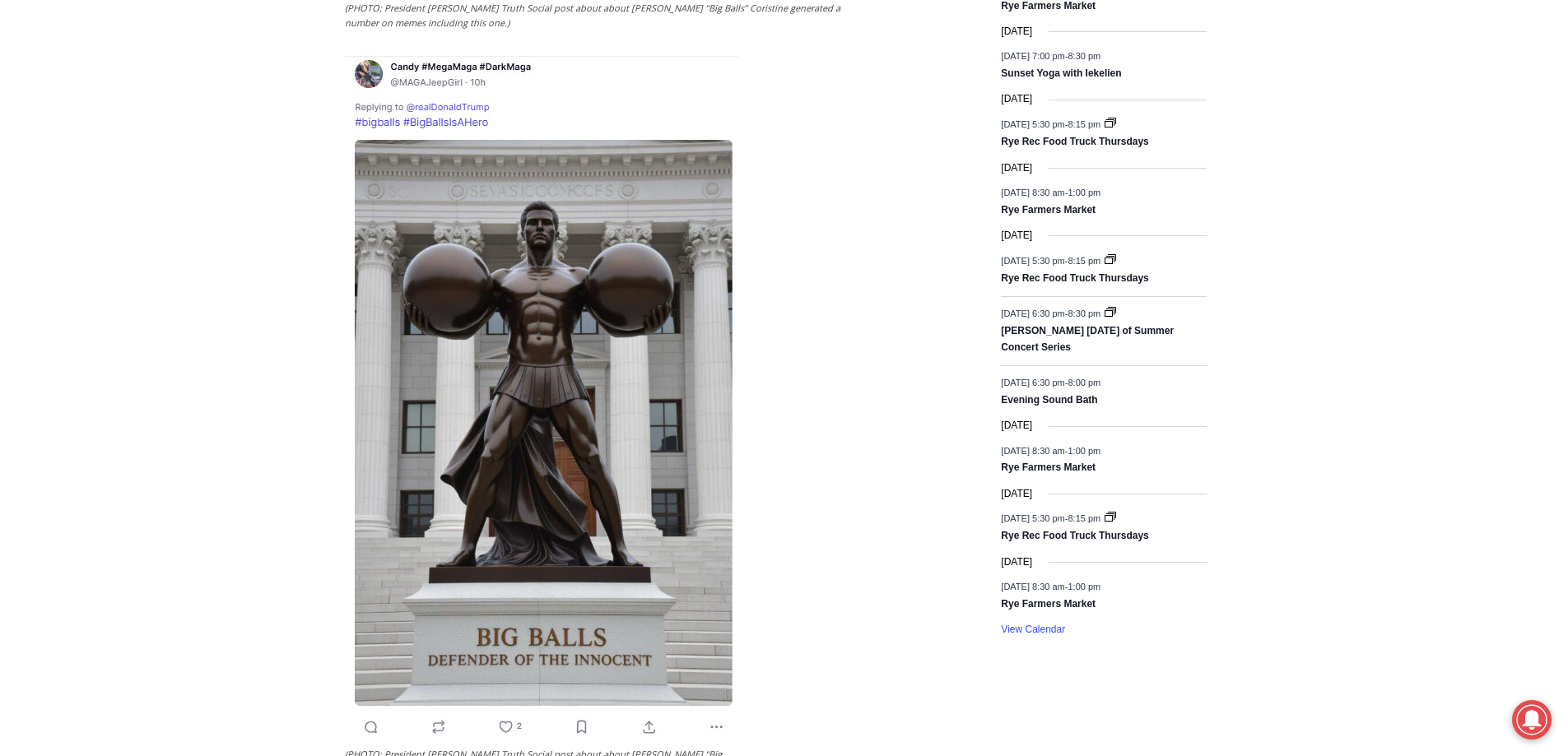
scroll to position [2222, 0]
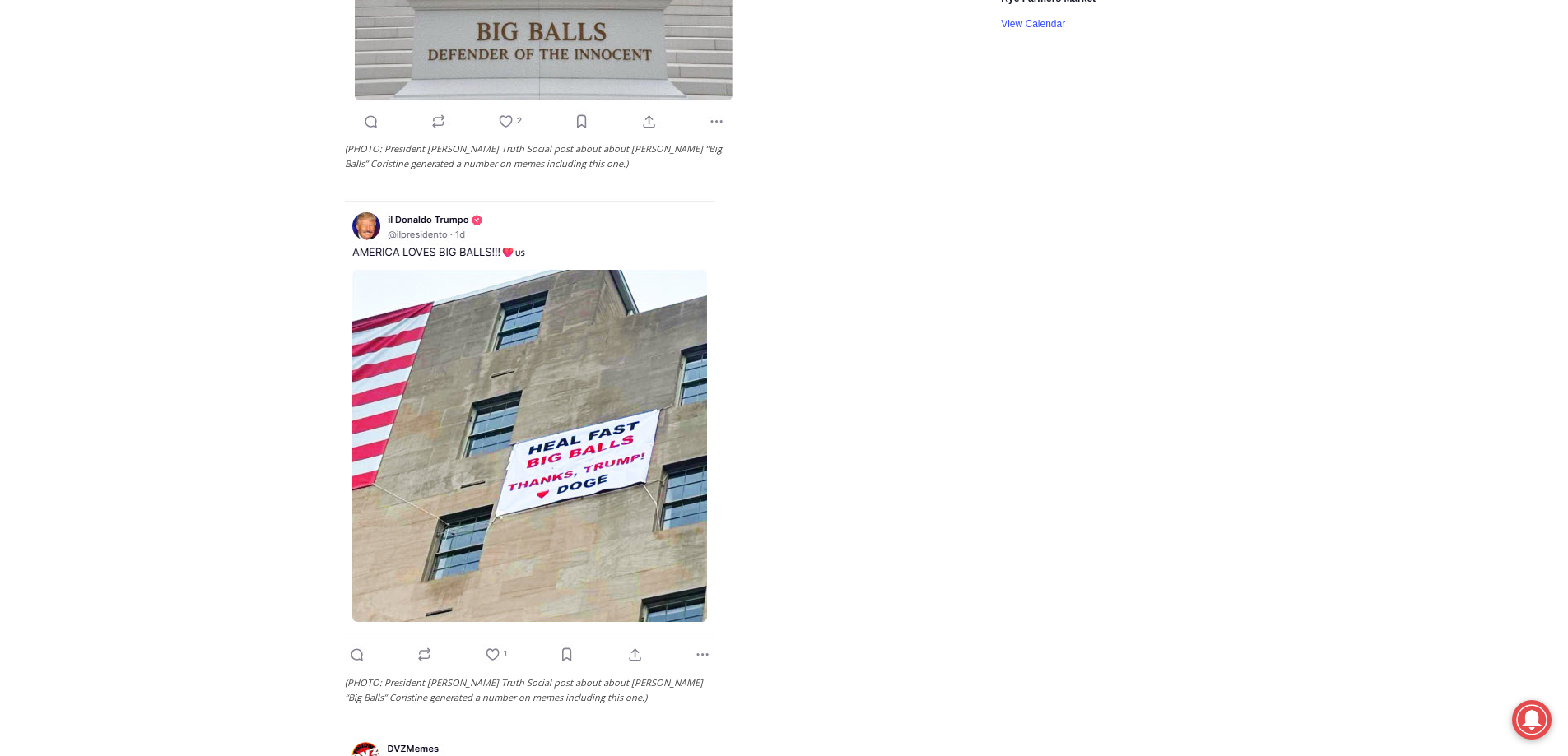
click at [968, 594] on div "Home > Schools > Rye Country Day School > Trump Praises “Big Balls” Coristine, …" at bounding box center [784, 528] width 879 height 5740
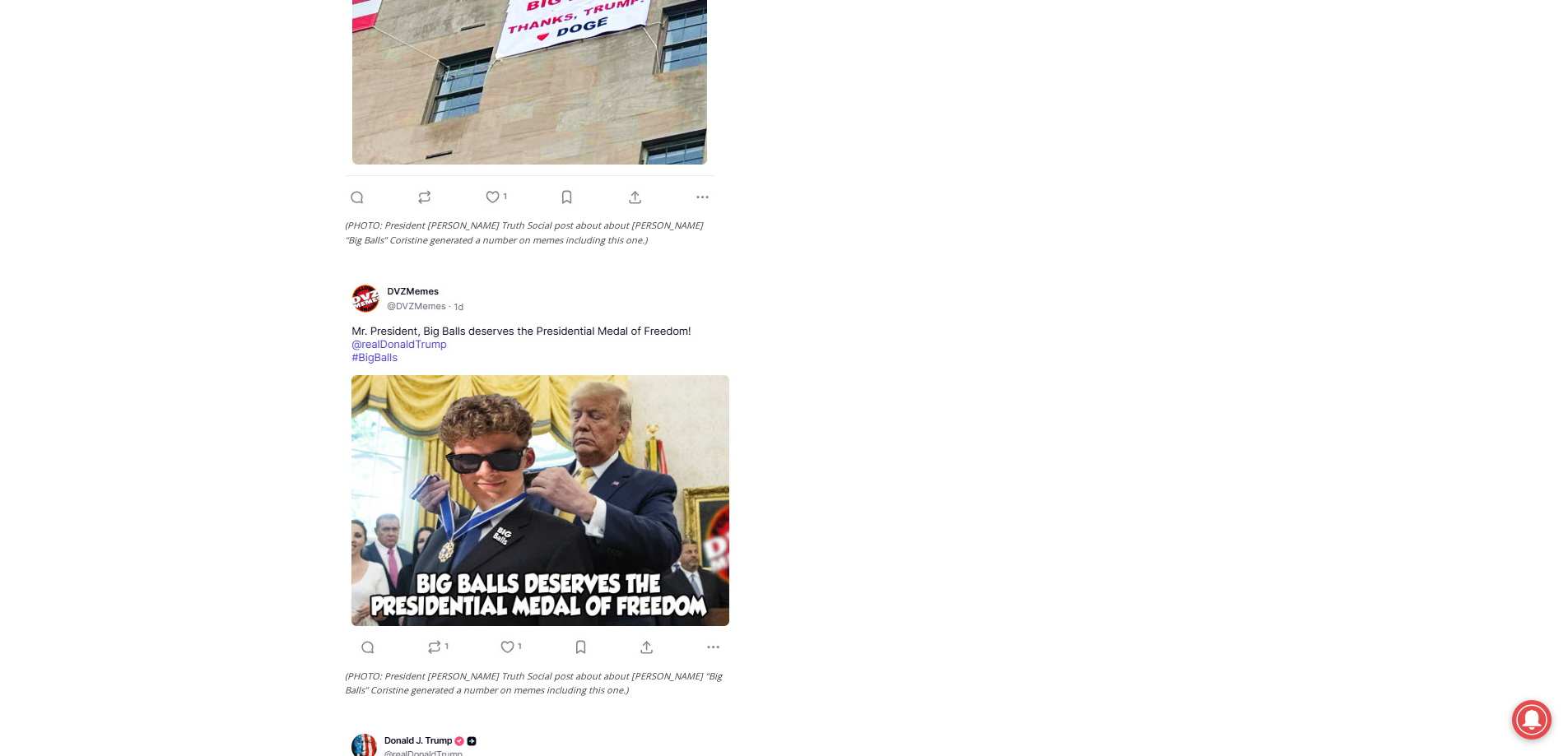
scroll to position [3292, 0]
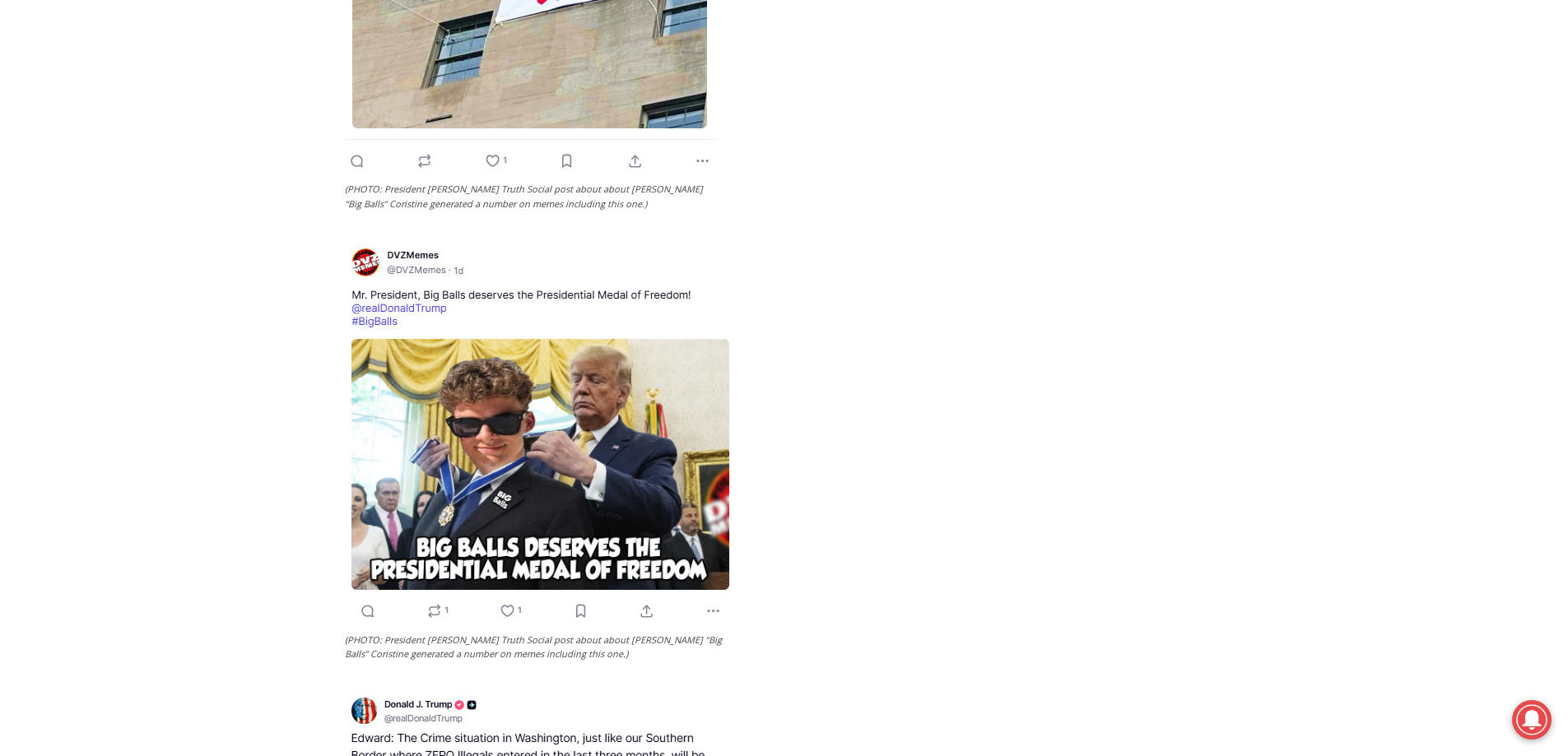
click at [968, 594] on div "Home > Schools > Rye Country Day School > Trump Praises “Big Balls” Coristine, …" at bounding box center [784, 34] width 879 height 5740
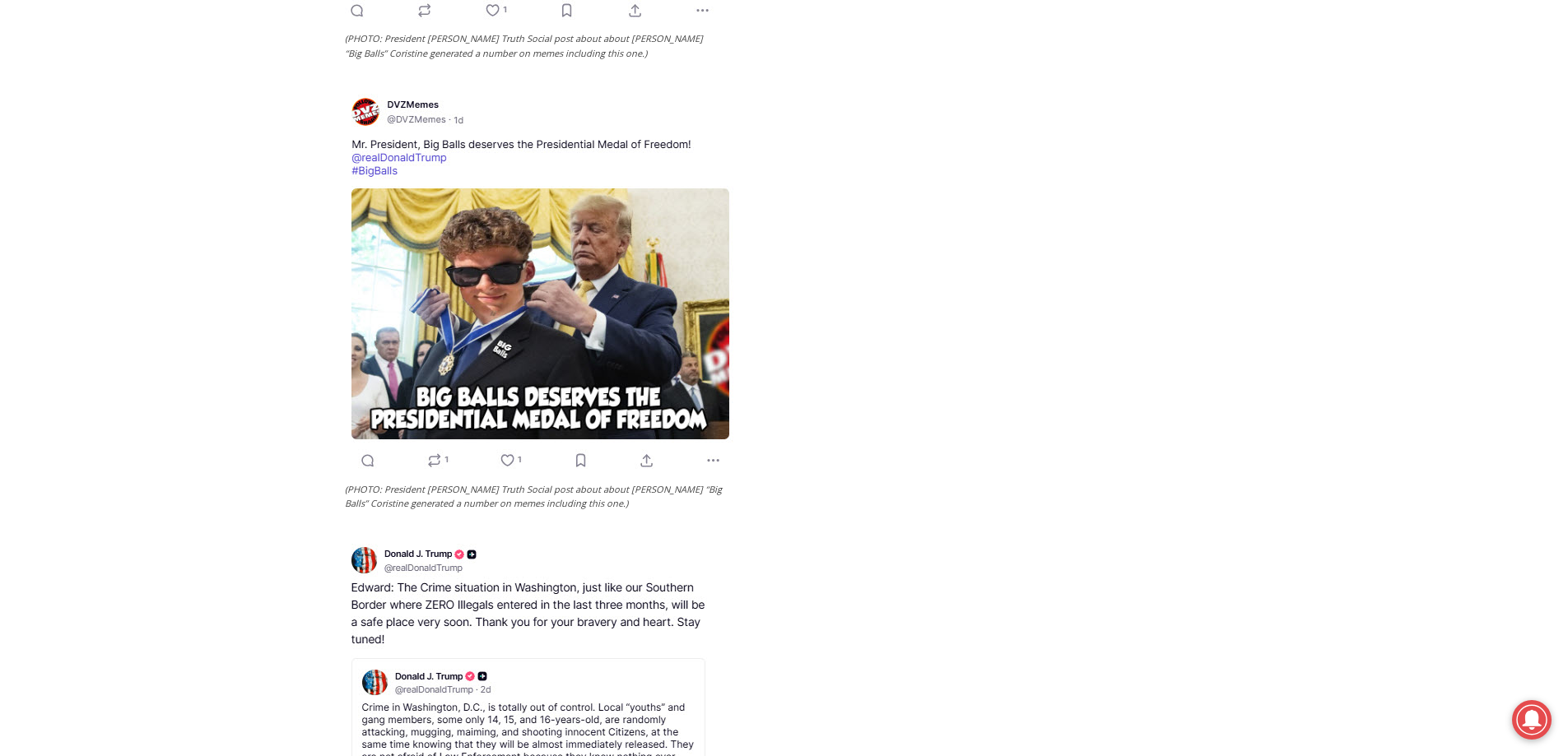
scroll to position [3456, 0]
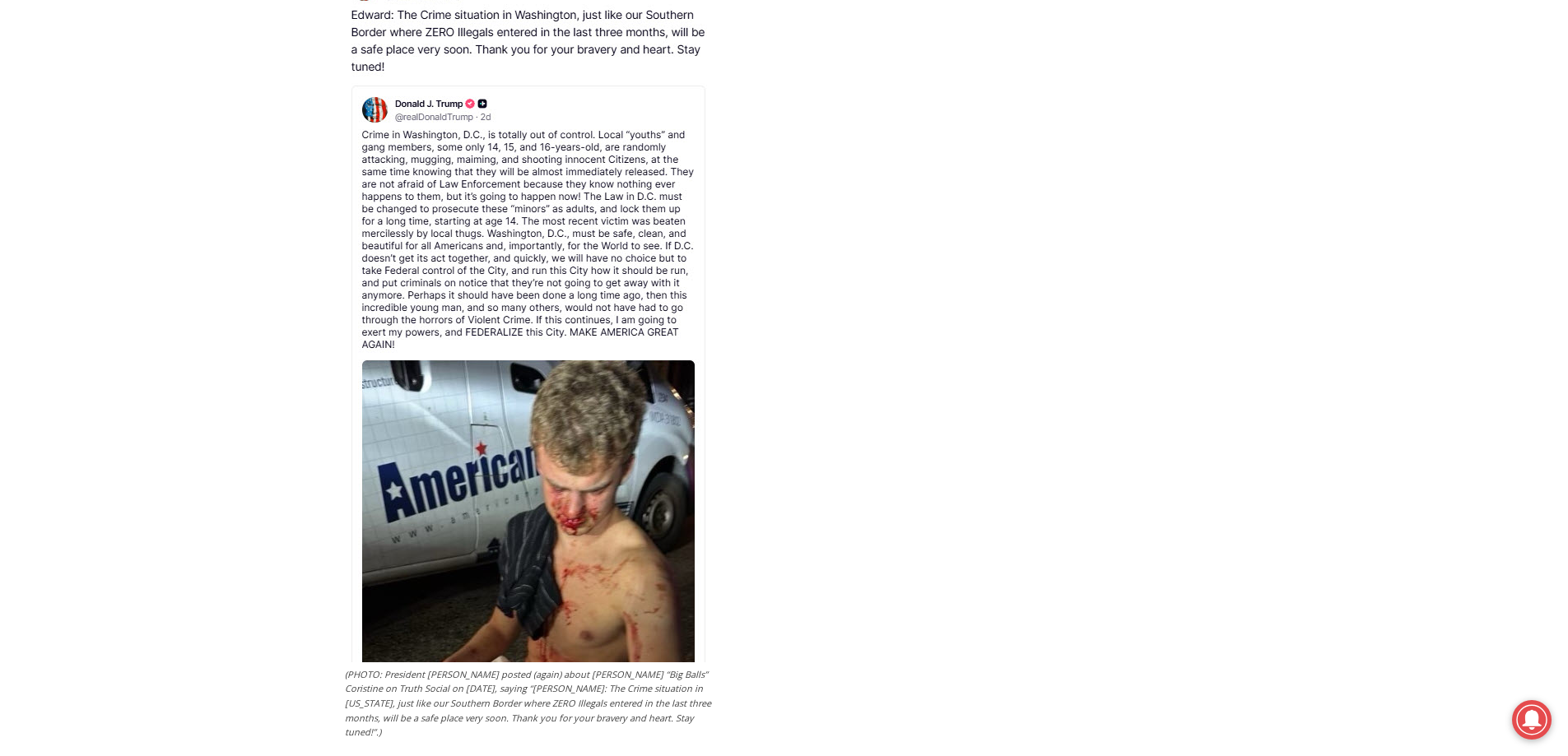
scroll to position [4033, 0]
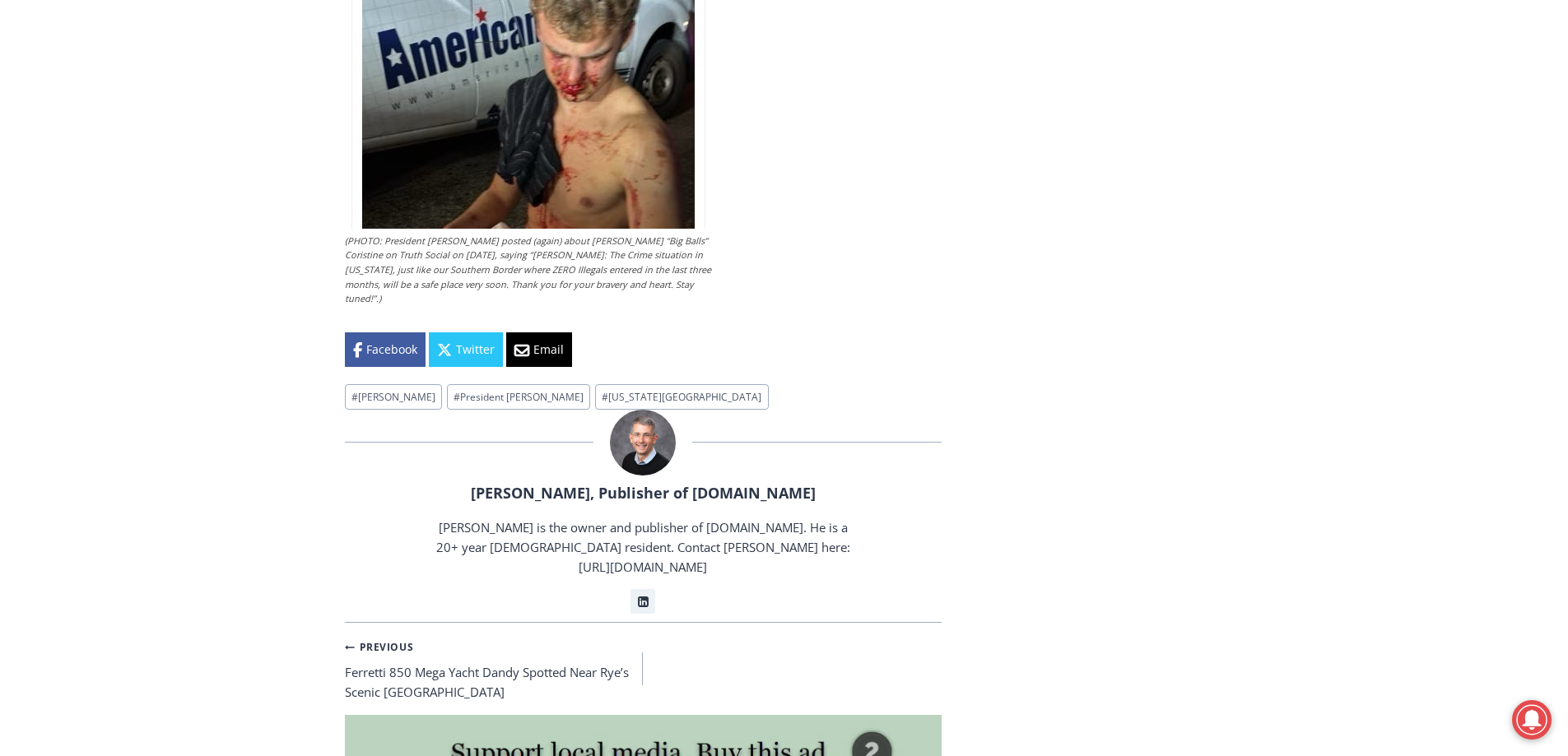
scroll to position [4527, 0]
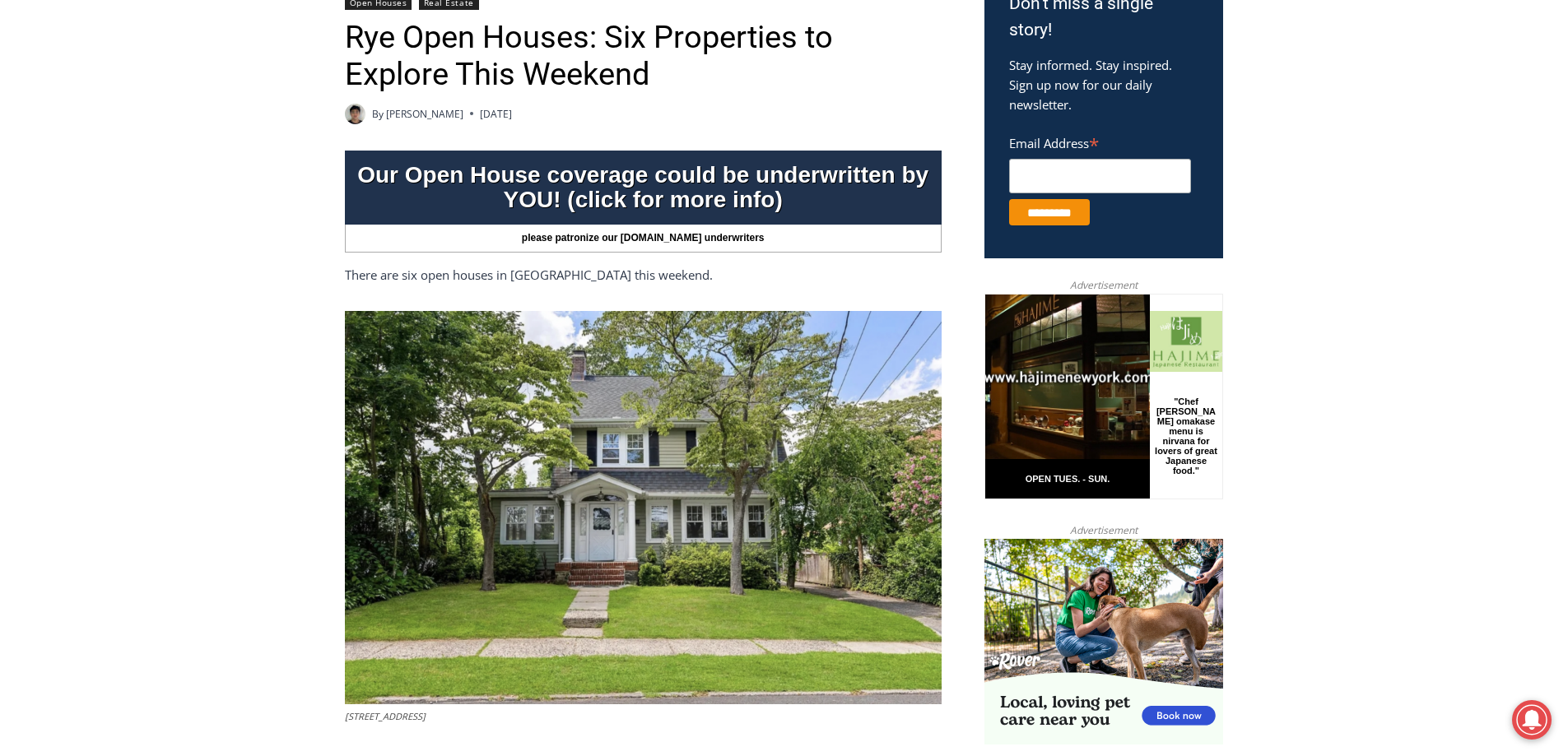
scroll to position [659, 0]
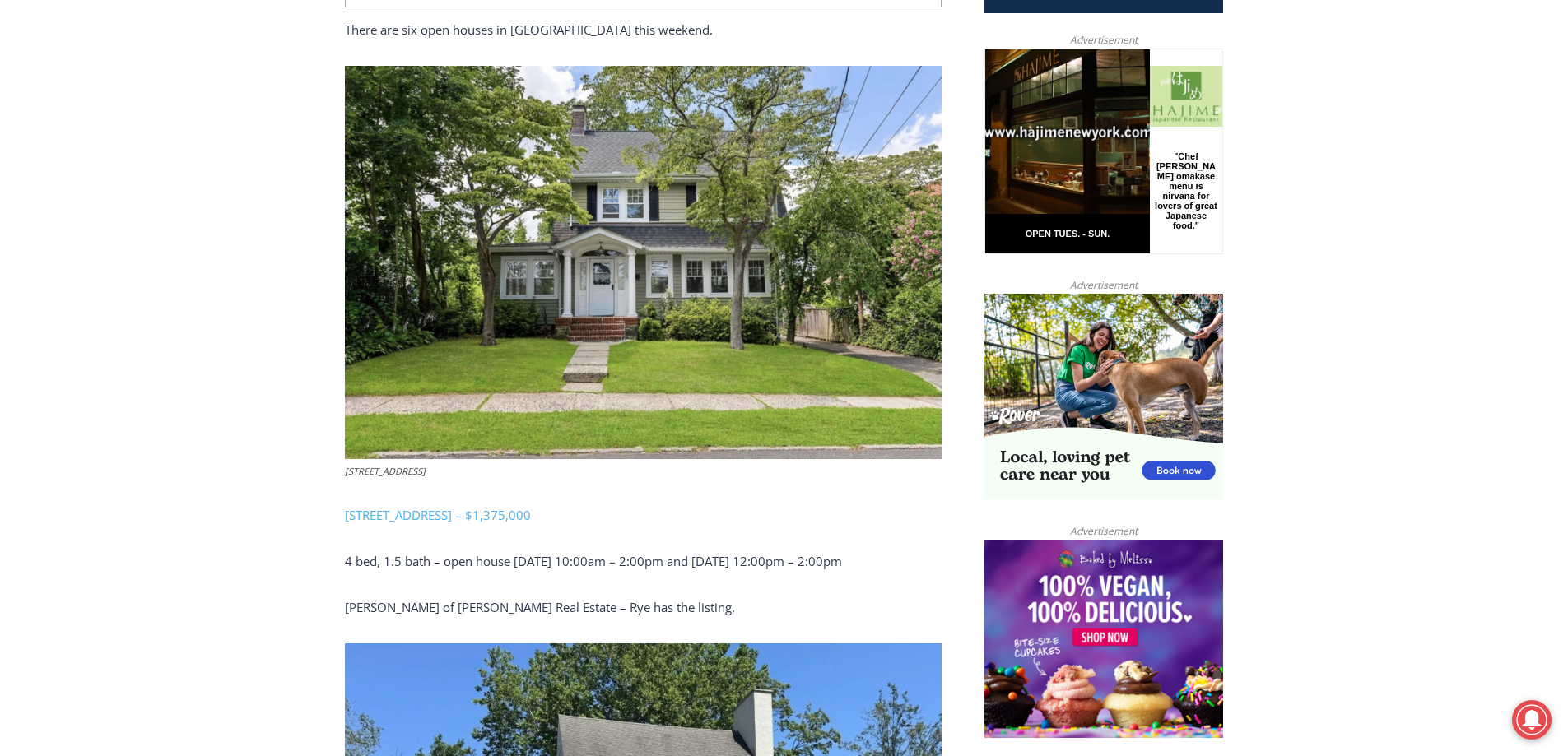
scroll to position [823, 0]
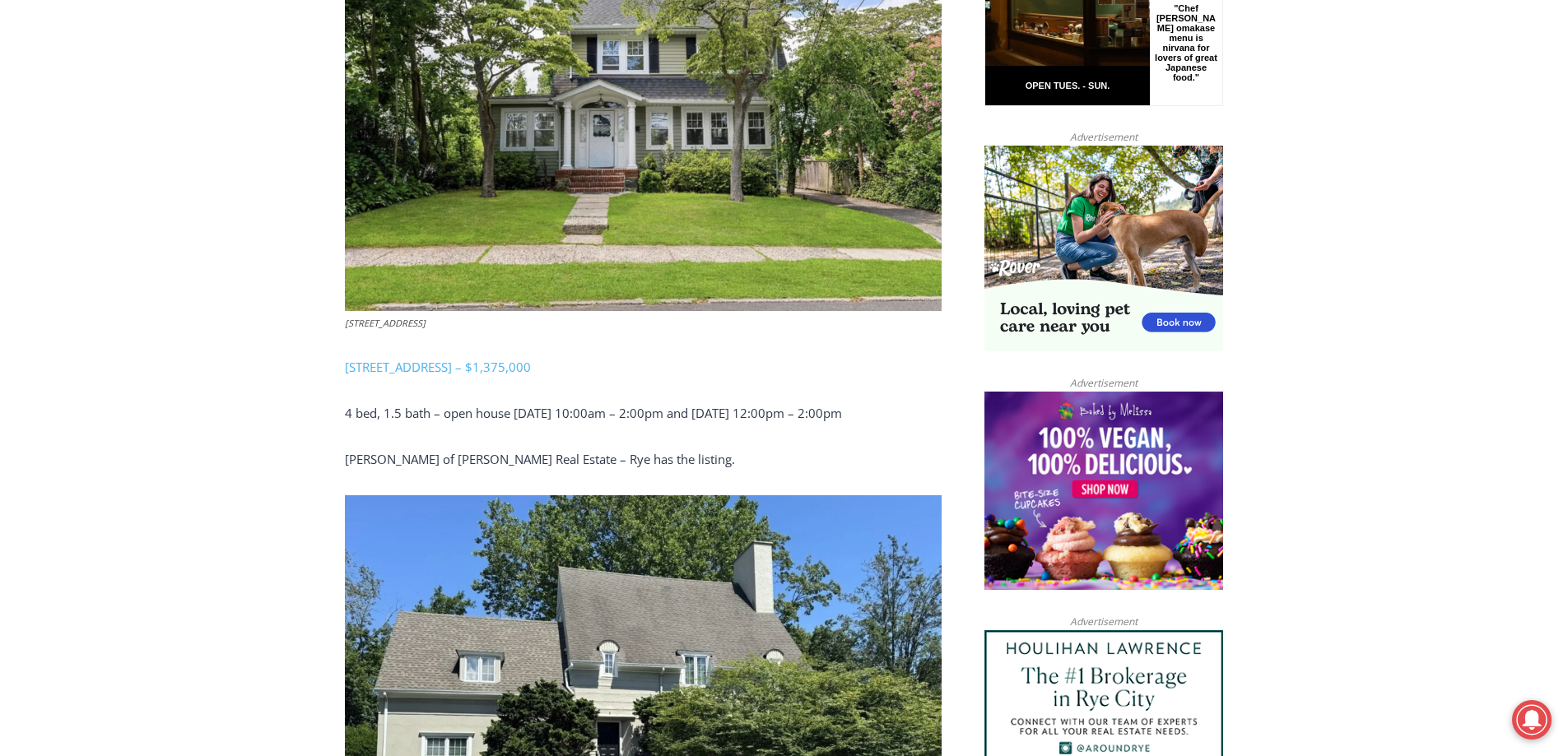
scroll to position [1234, 0]
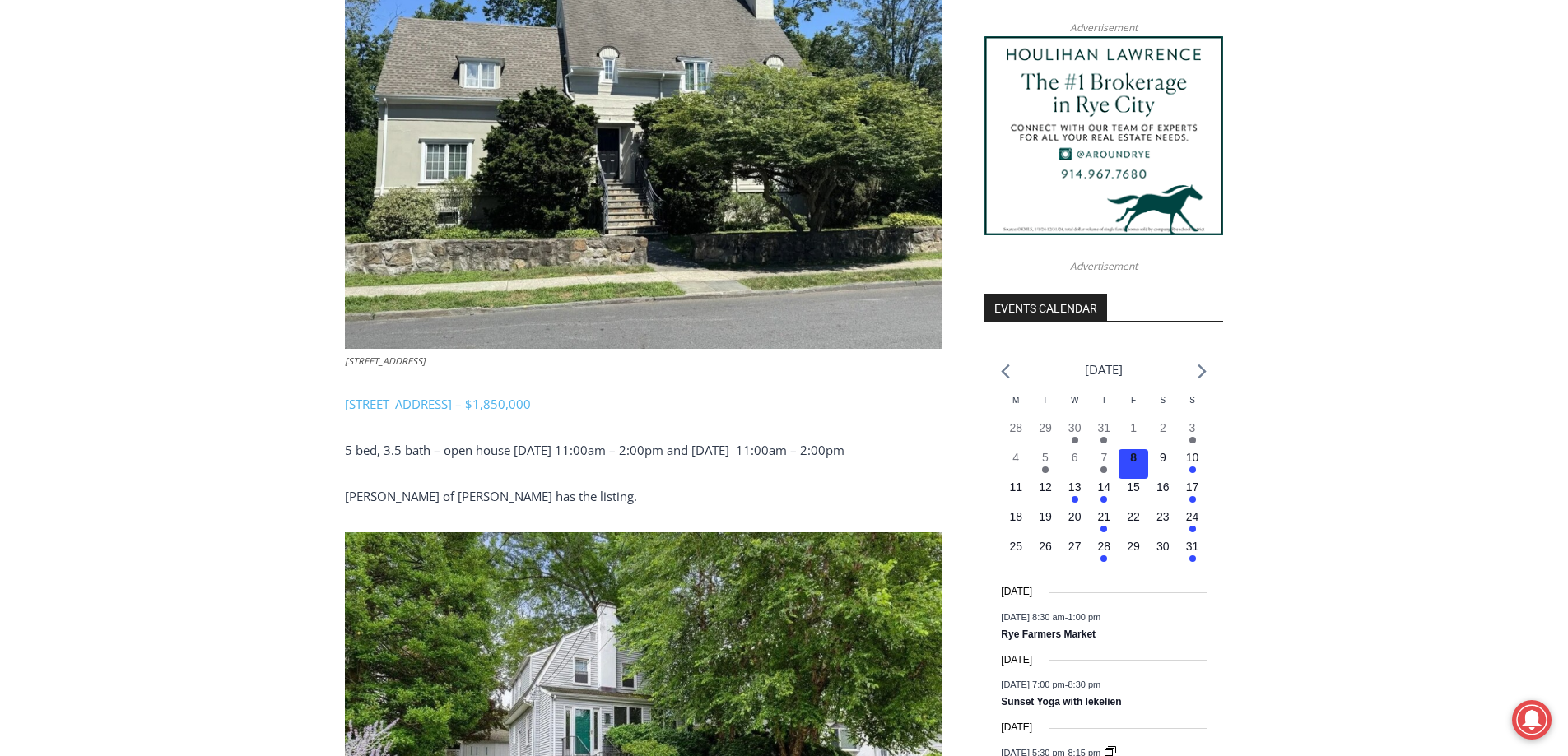
scroll to position [1893, 0]
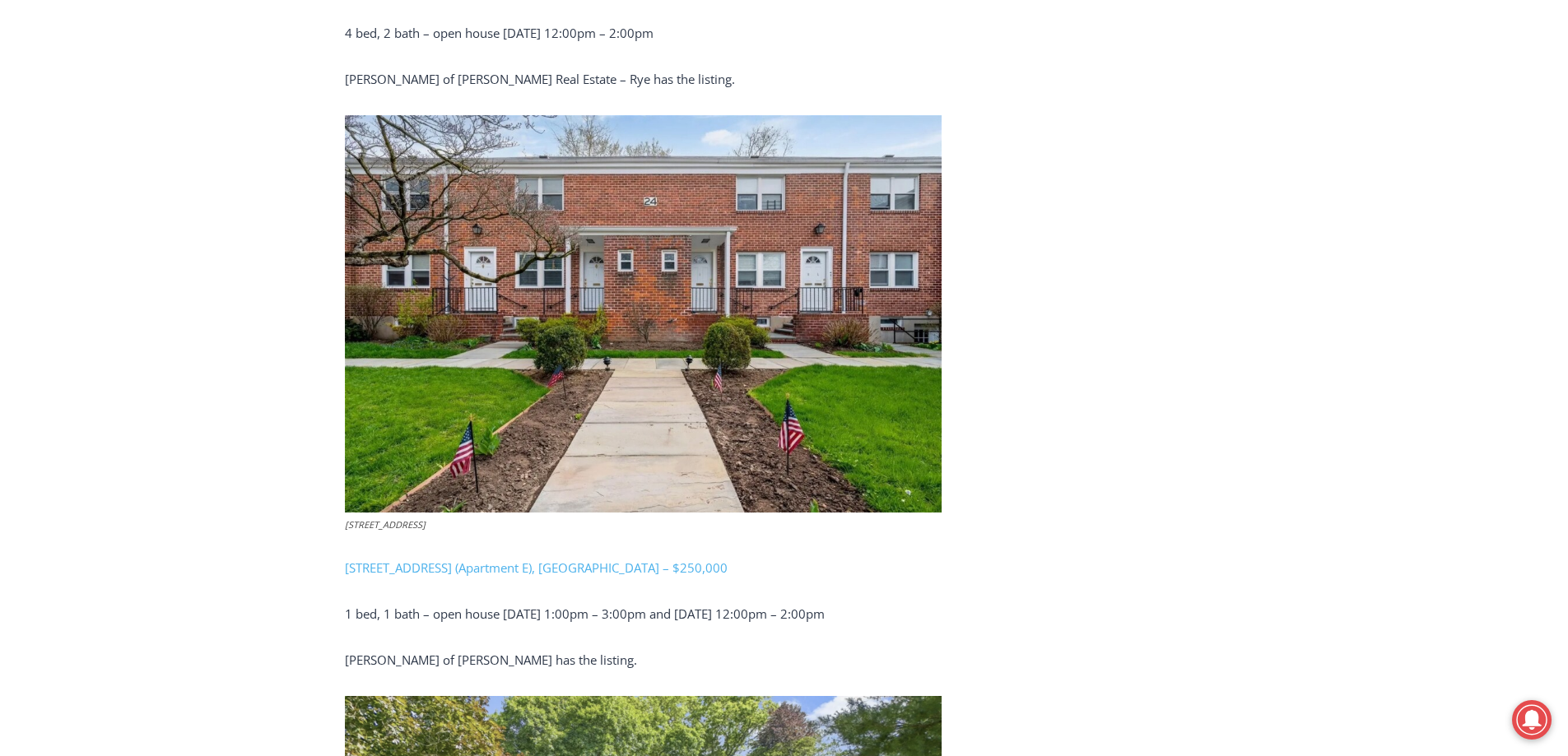
scroll to position [3292, 0]
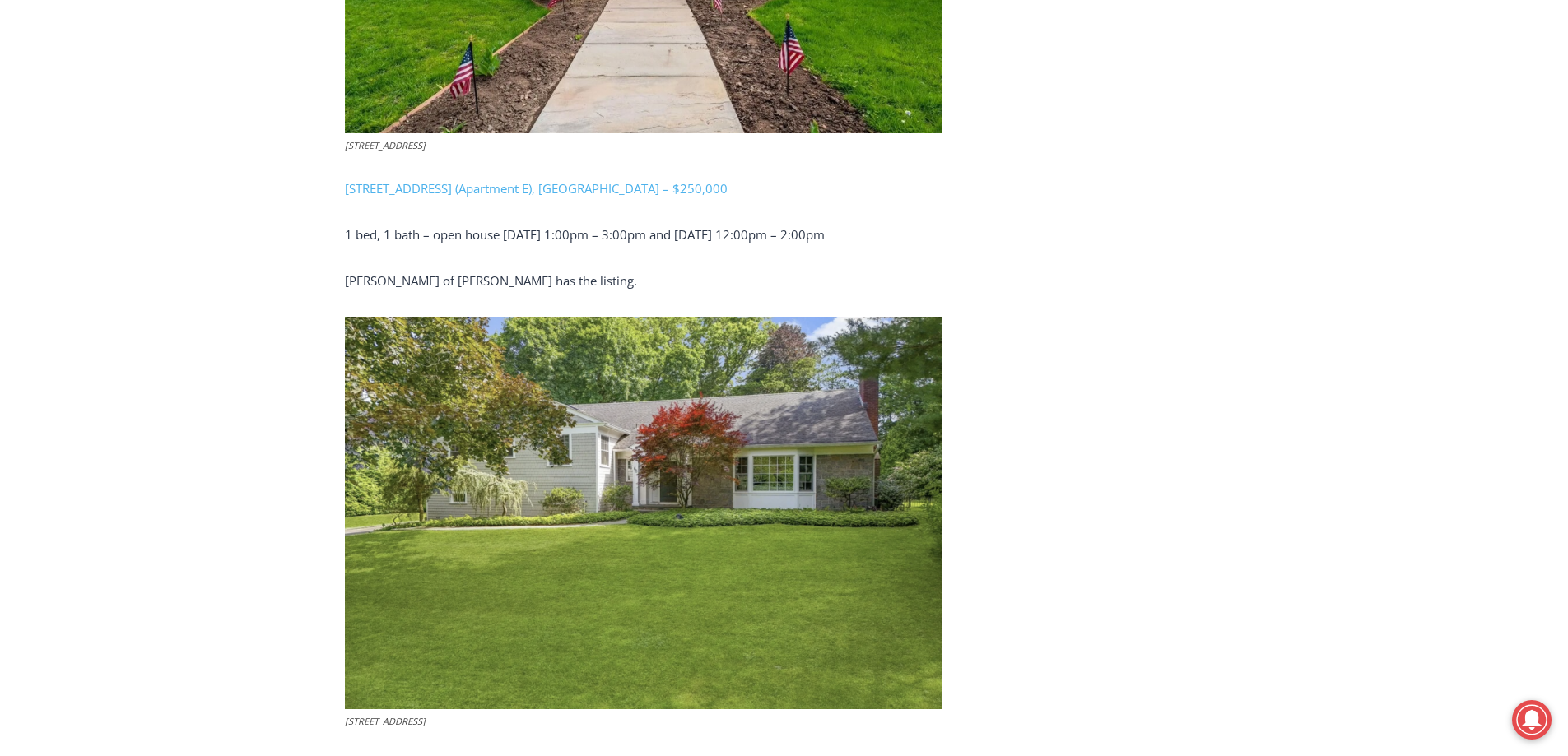
scroll to position [3786, 0]
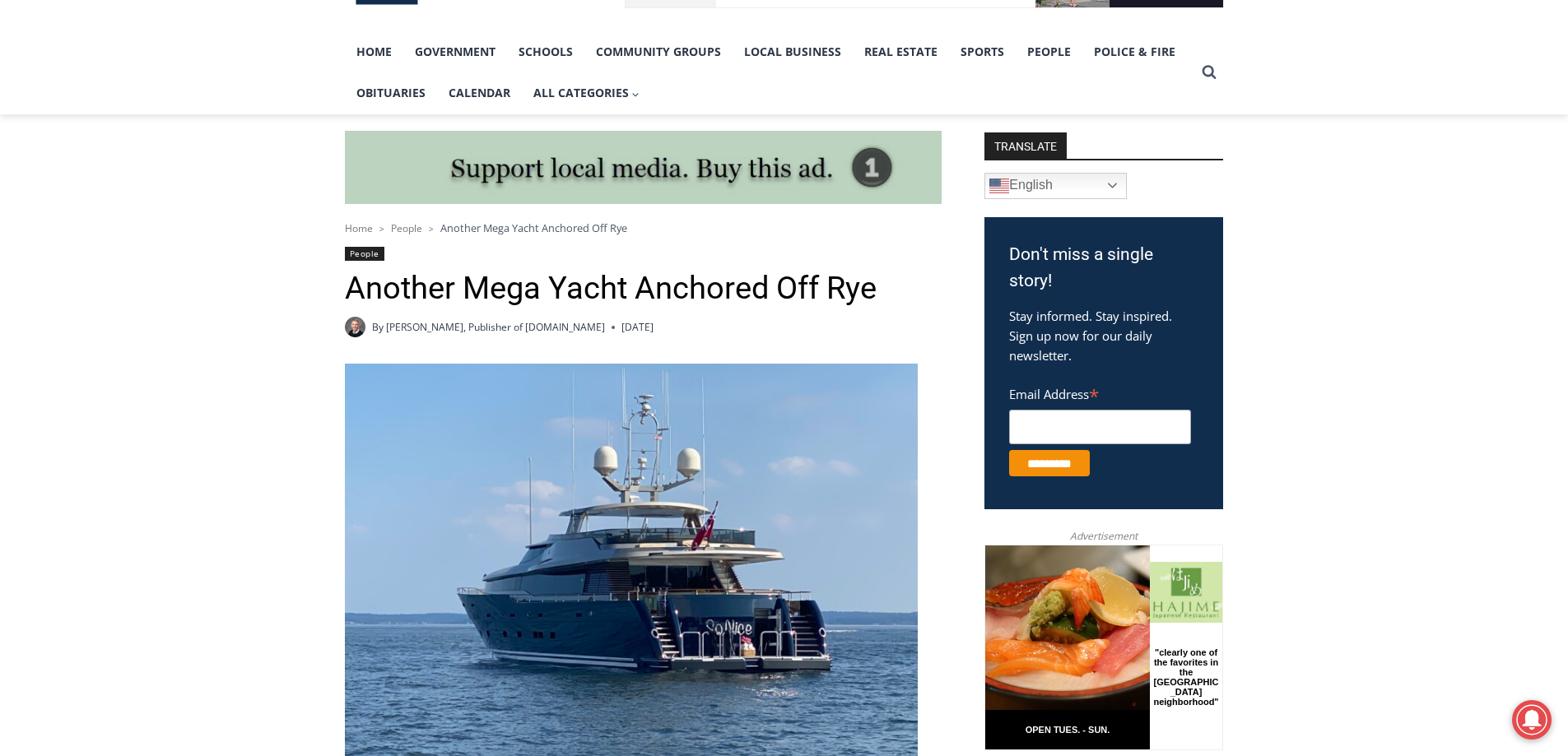
scroll to position [329, 0]
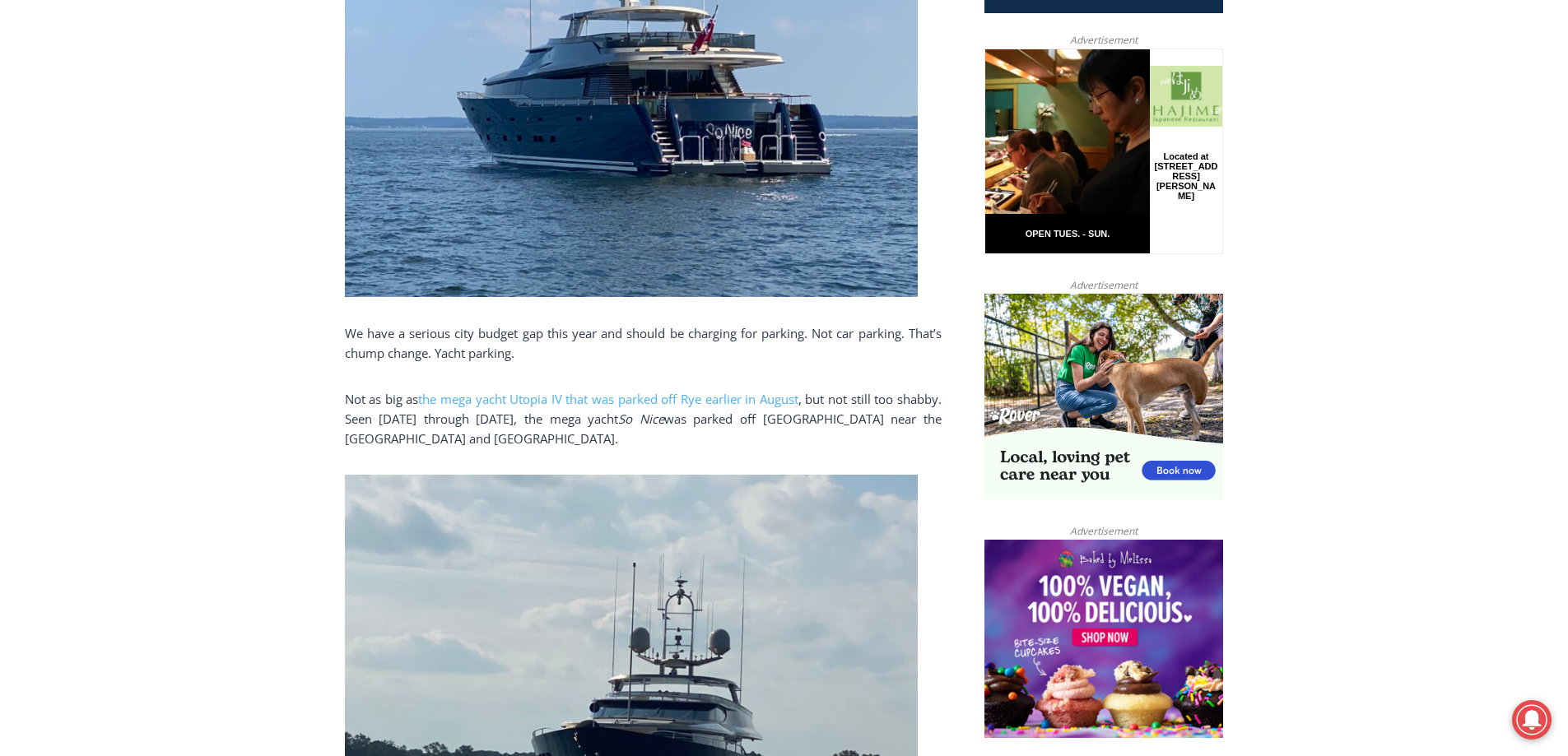
scroll to position [823, 0]
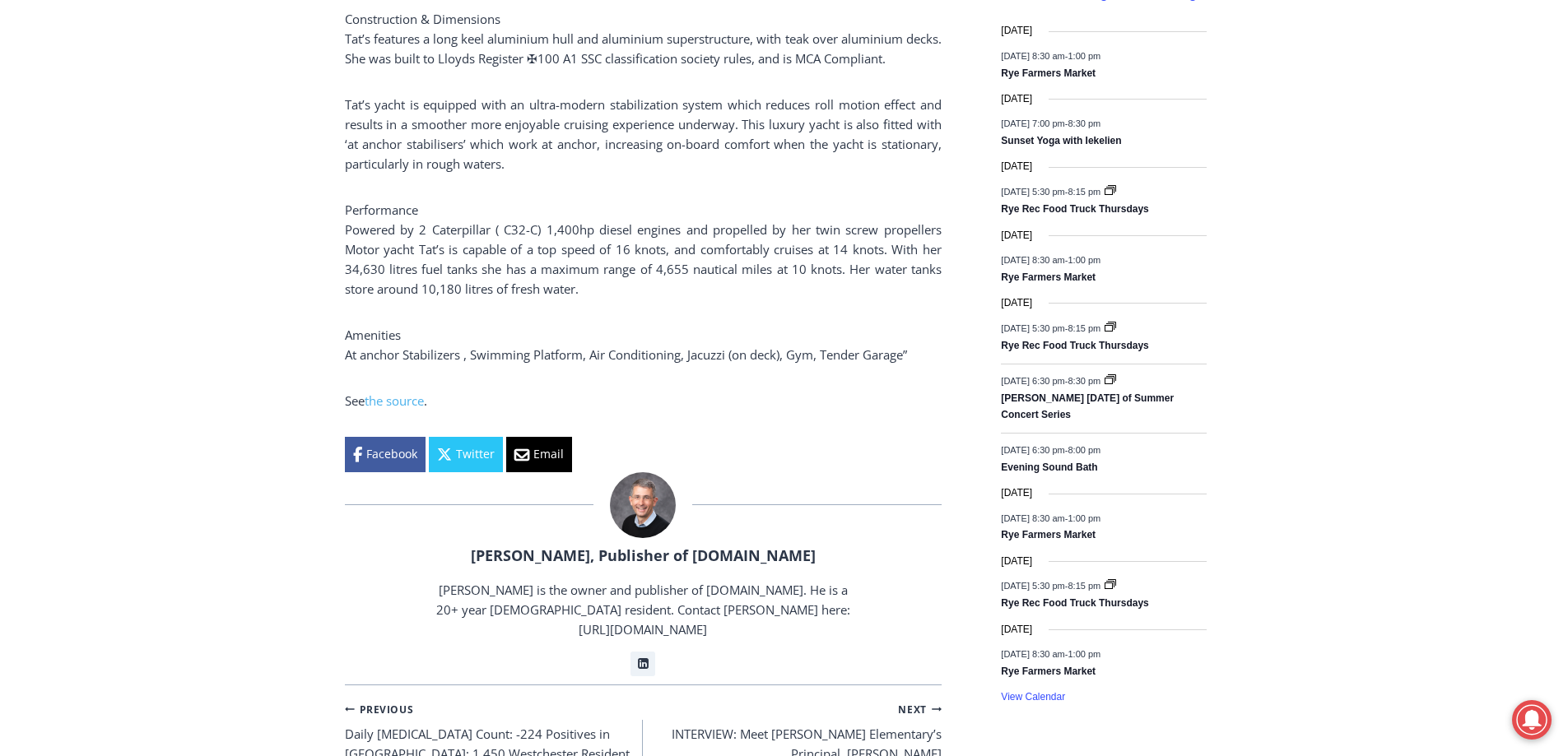
scroll to position [2140, 0]
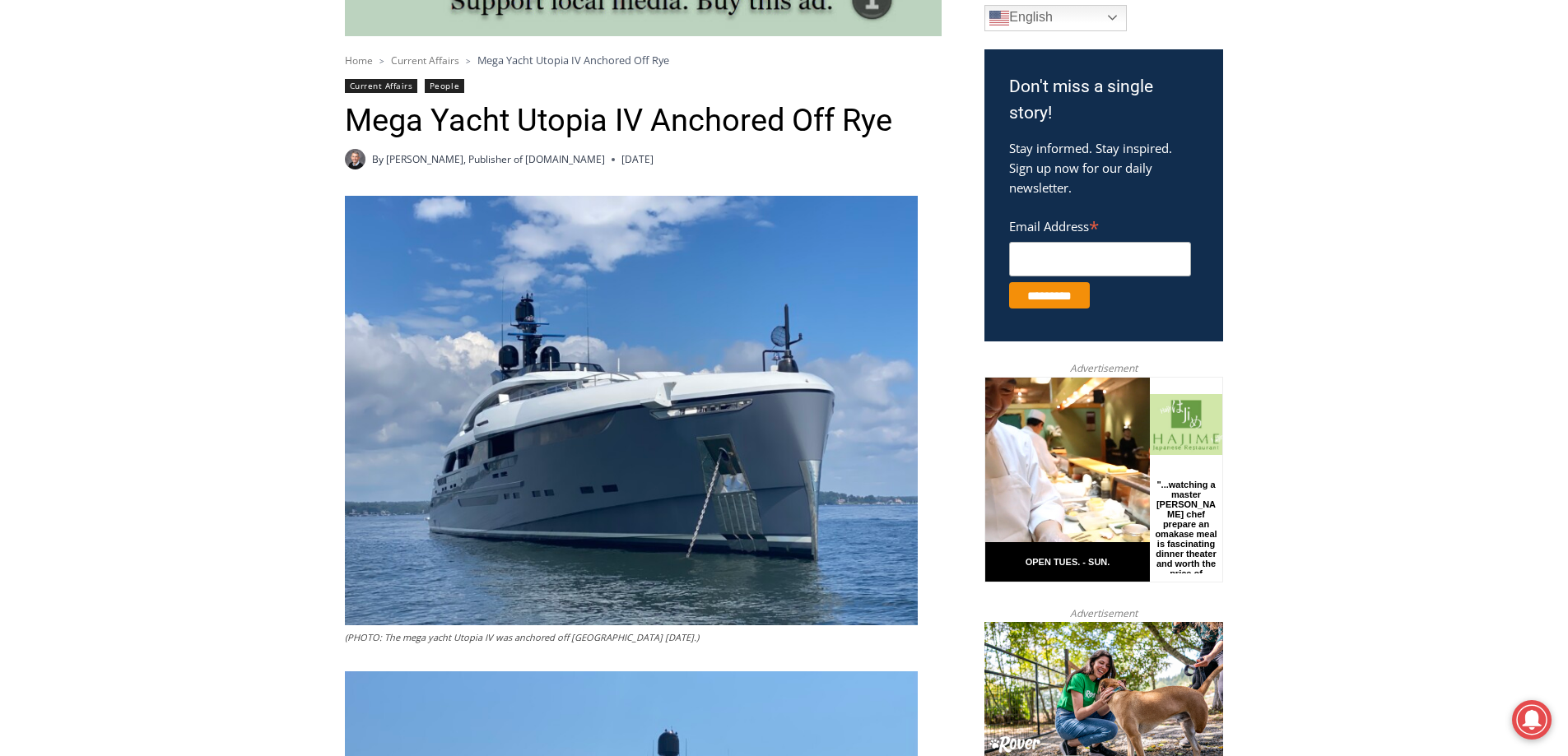
scroll to position [494, 0]
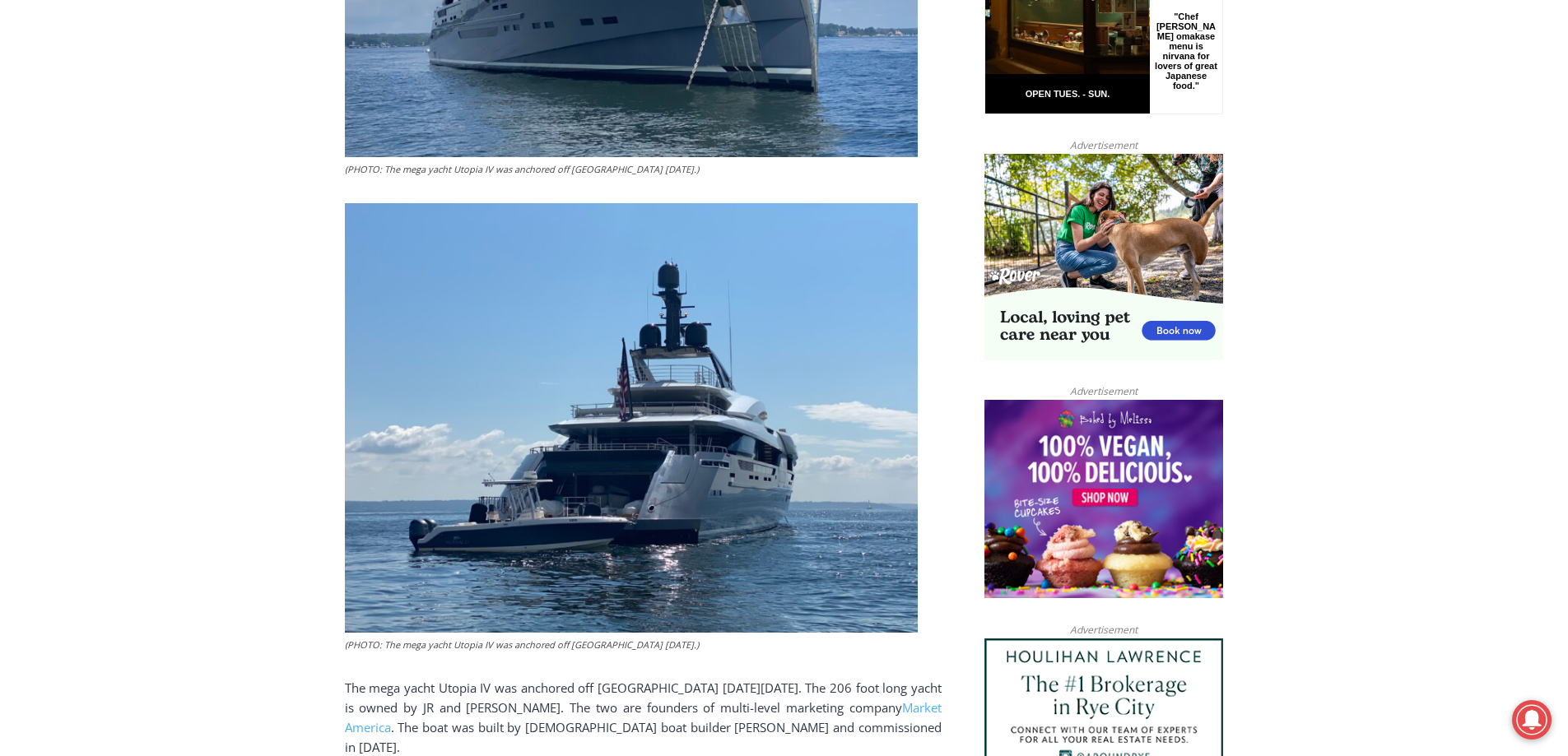
scroll to position [988, 0]
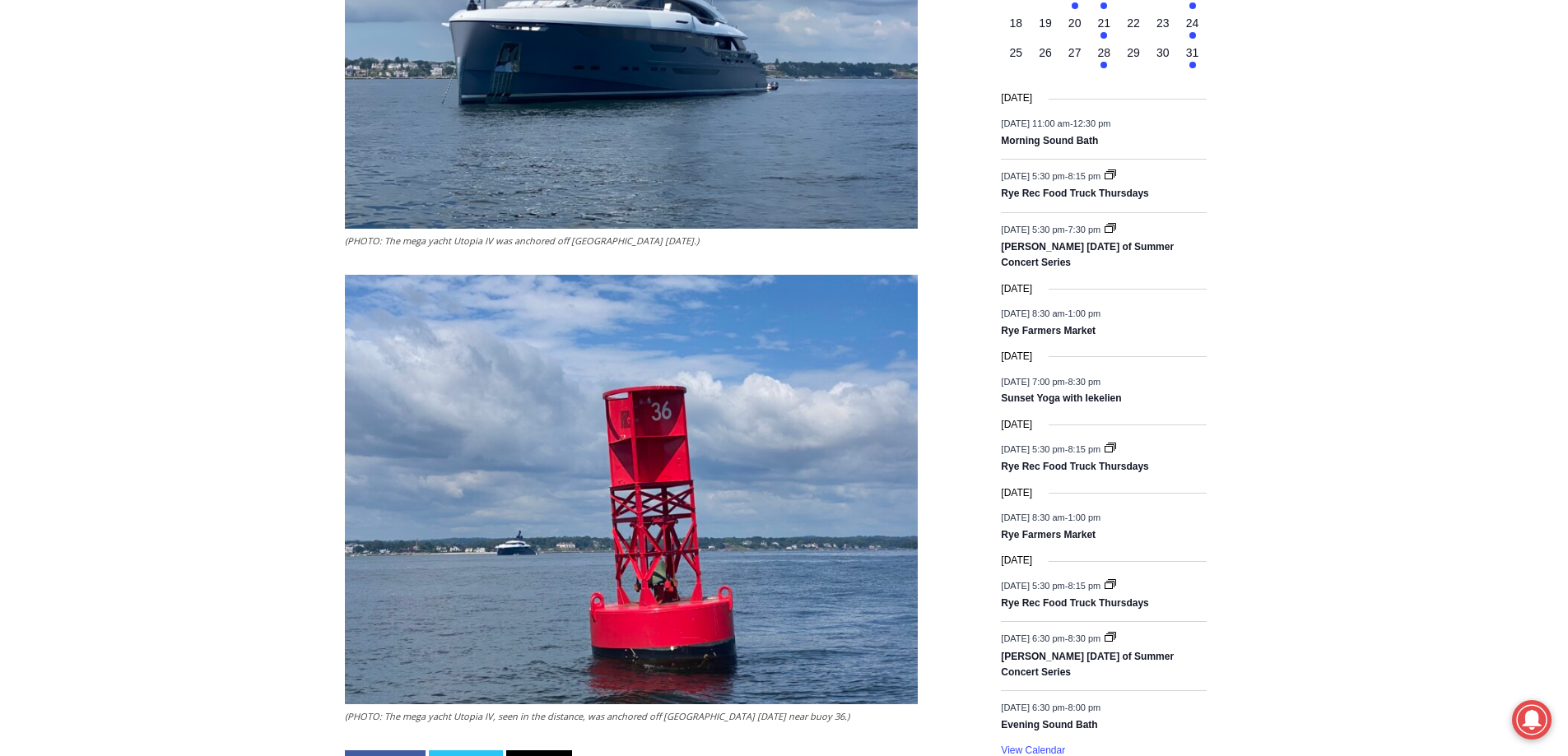
scroll to position [2140, 0]
